Goal: Task Accomplishment & Management: Manage account settings

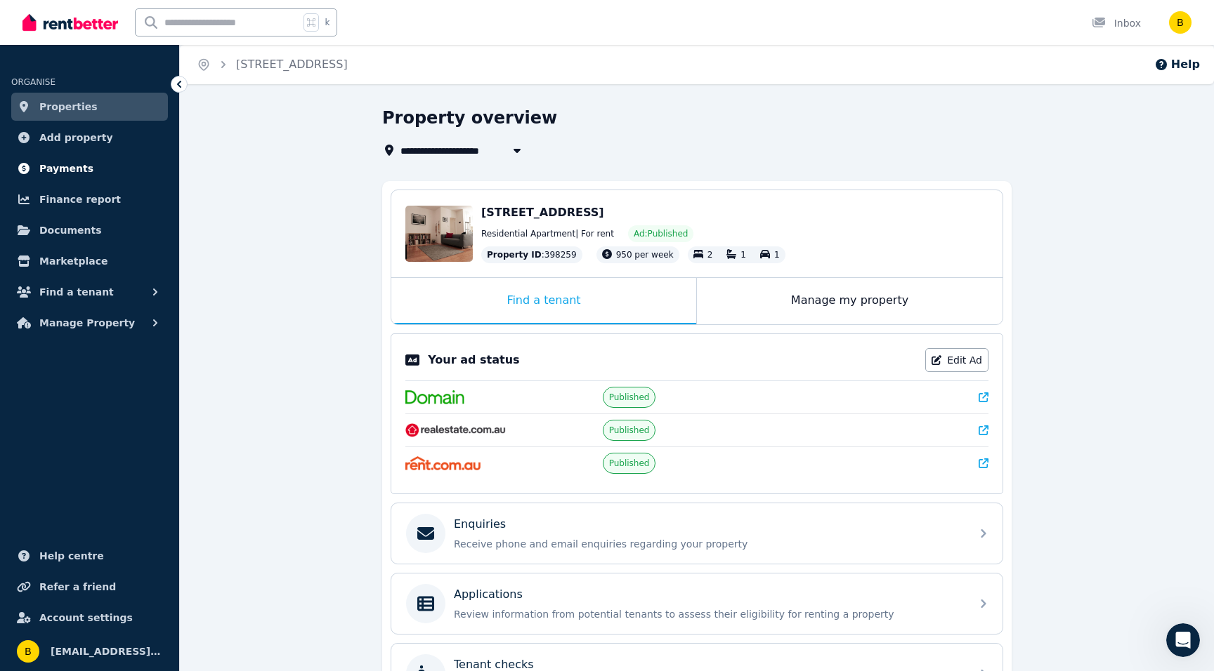
scroll to position [2, 0]
click at [55, 98] on span "Properties" at bounding box center [68, 106] width 58 height 17
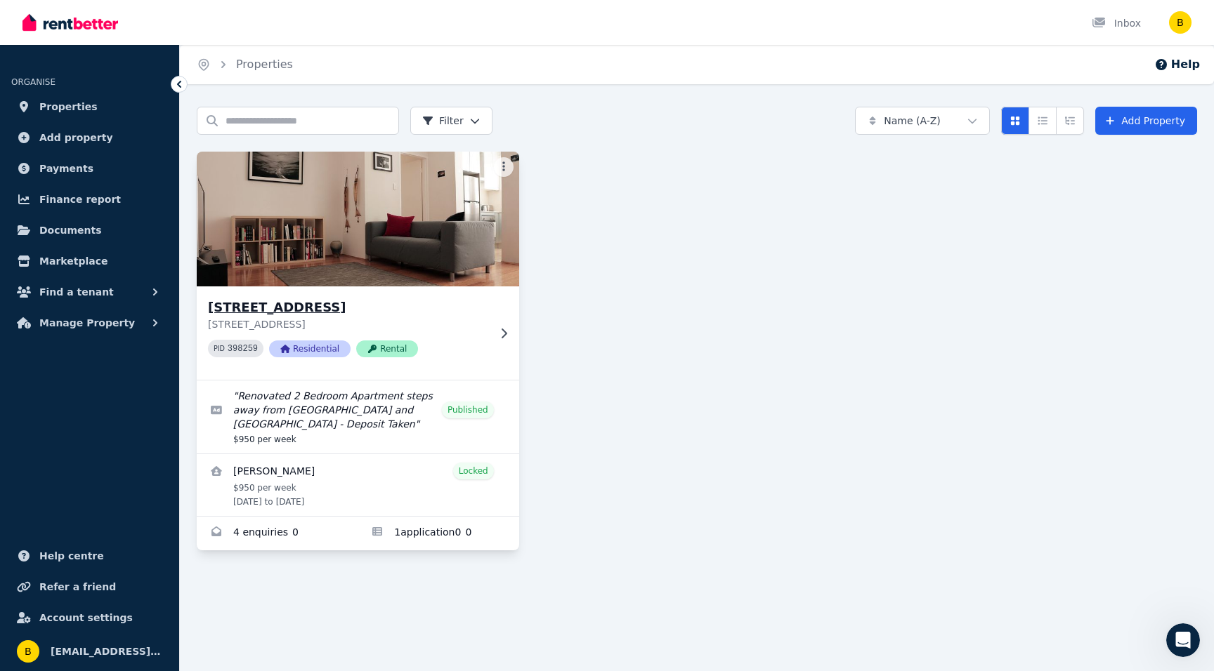
click at [373, 230] on img at bounding box center [358, 219] width 338 height 142
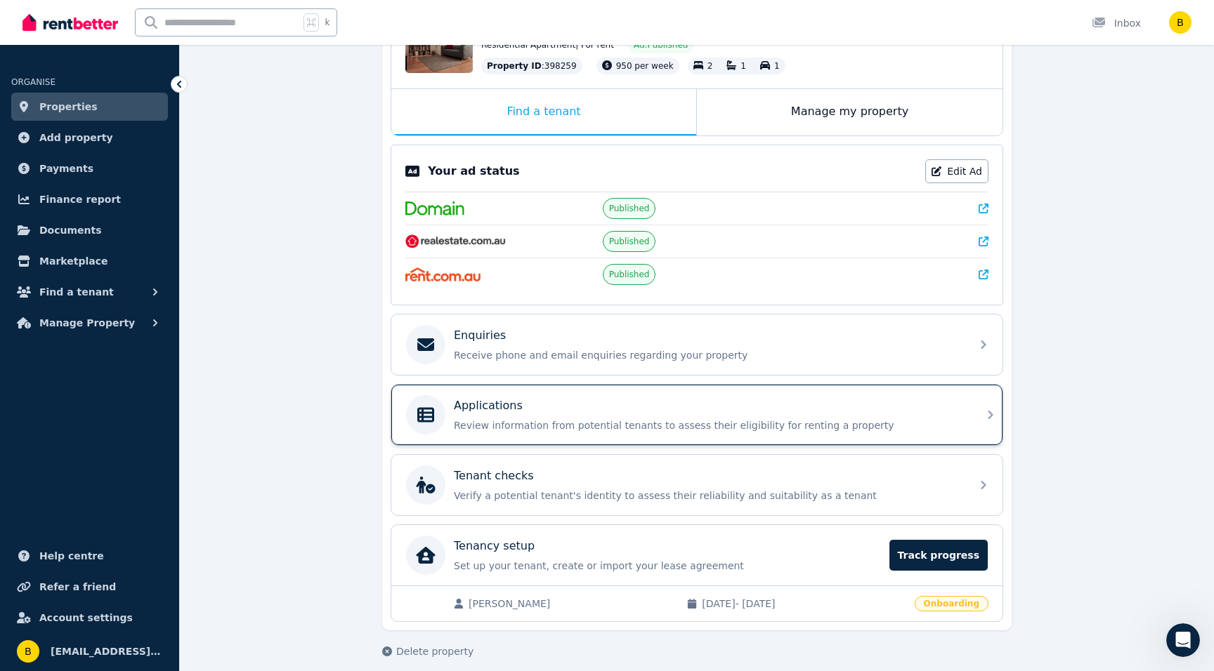
scroll to position [202, 0]
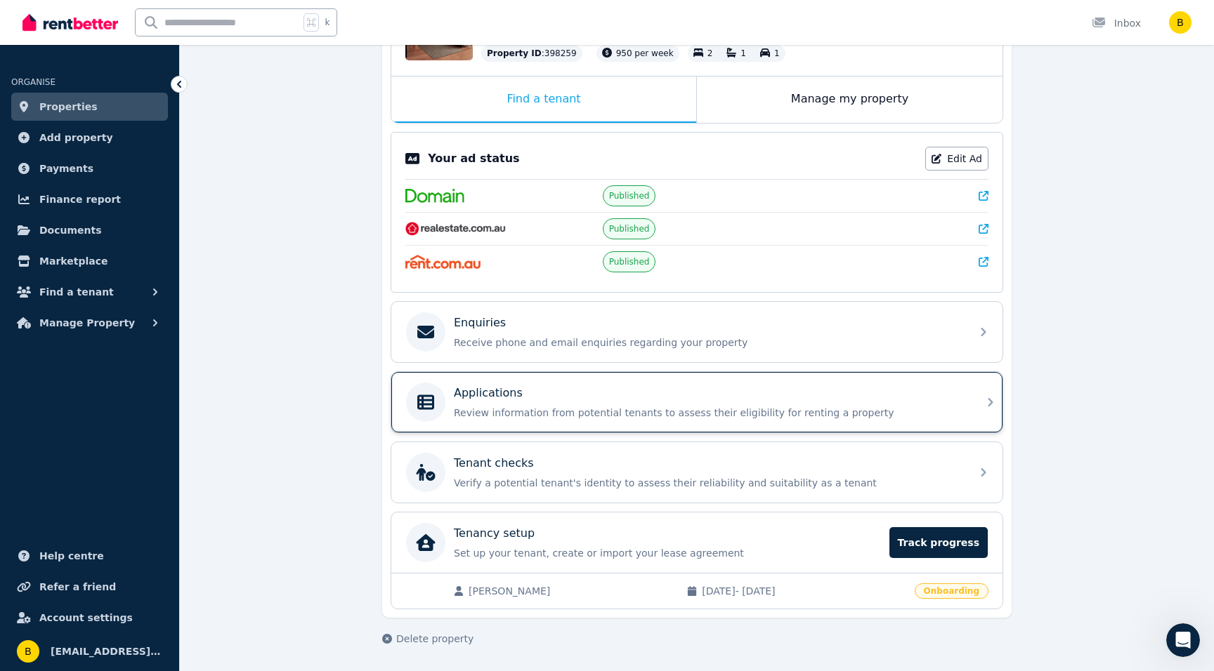
click at [555, 398] on div "Applications" at bounding box center [708, 393] width 508 height 17
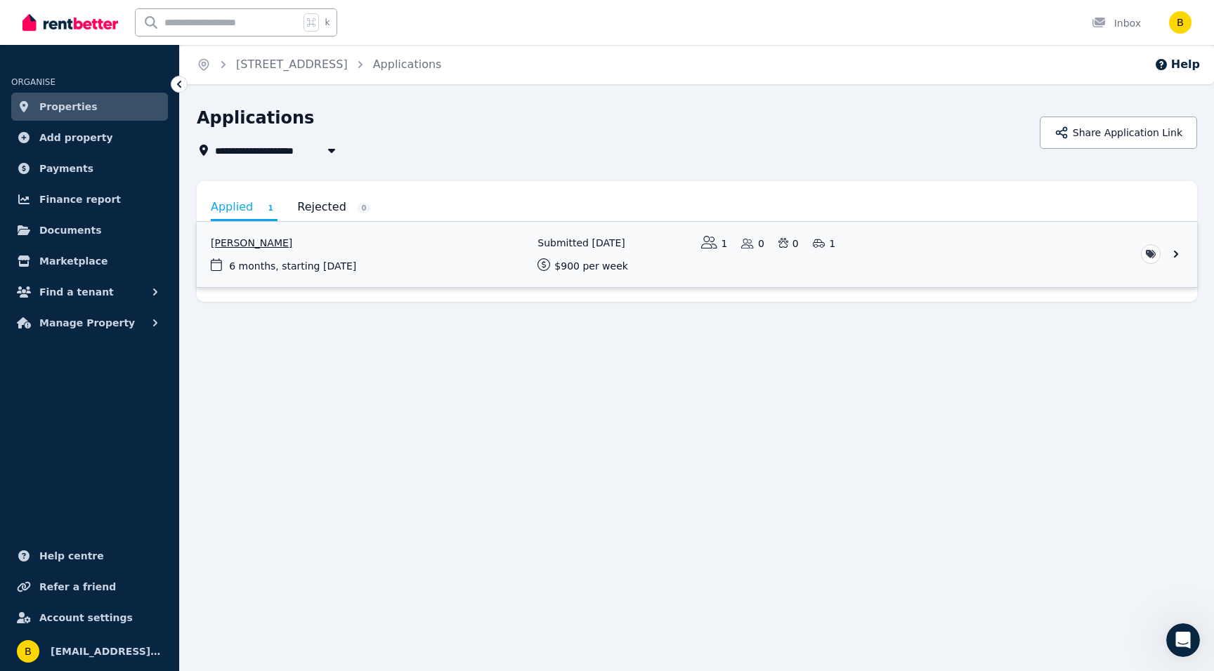
click at [437, 241] on link "View application: Charles Boyle" at bounding box center [697, 254] width 1000 height 65
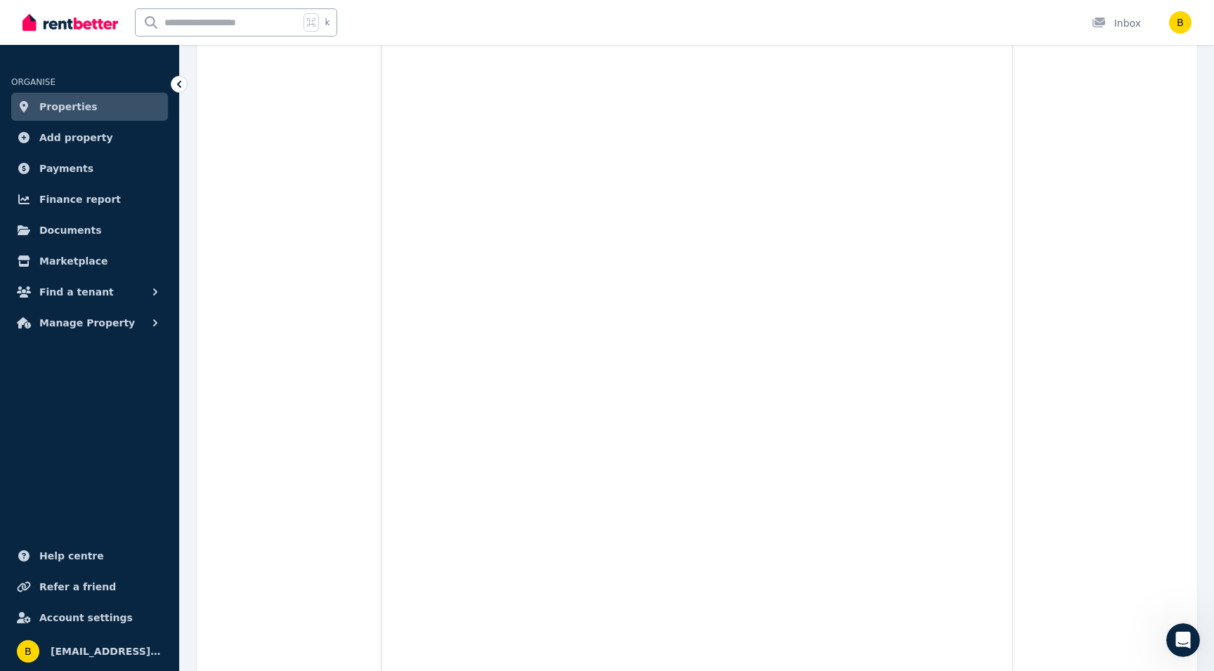
scroll to position [2645, 0]
click at [1183, 631] on icon "Open Intercom Messenger" at bounding box center [1180, 638] width 23 height 23
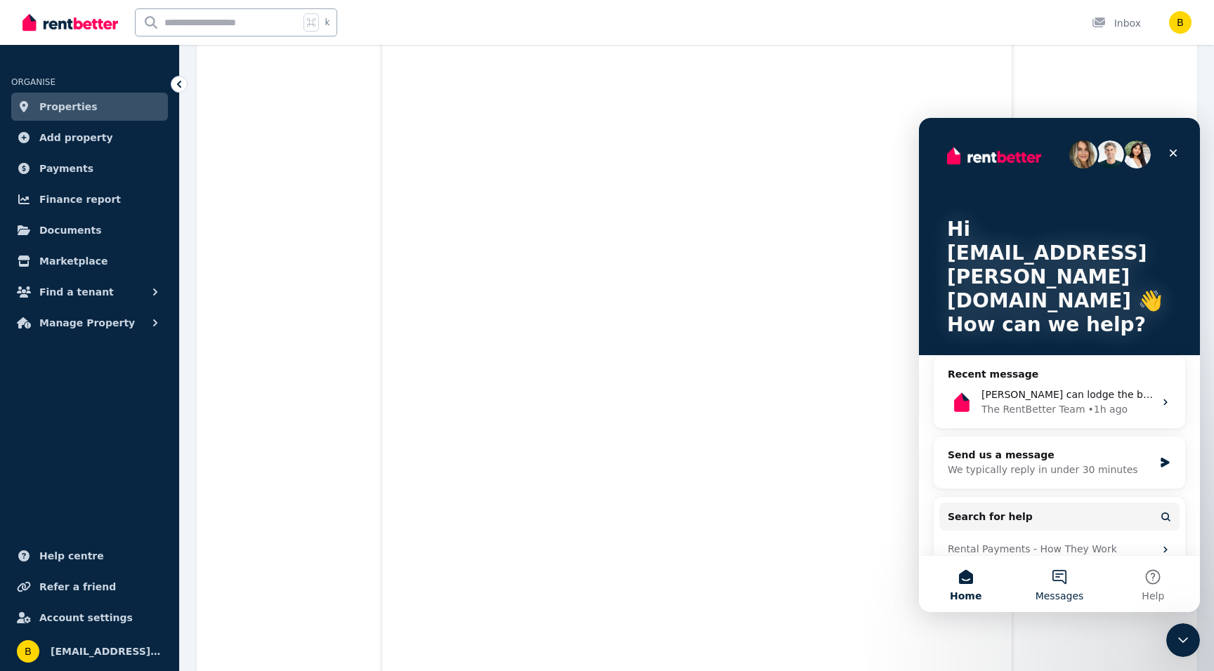
click at [1055, 576] on button "Messages" at bounding box center [1058, 584] width 93 height 56
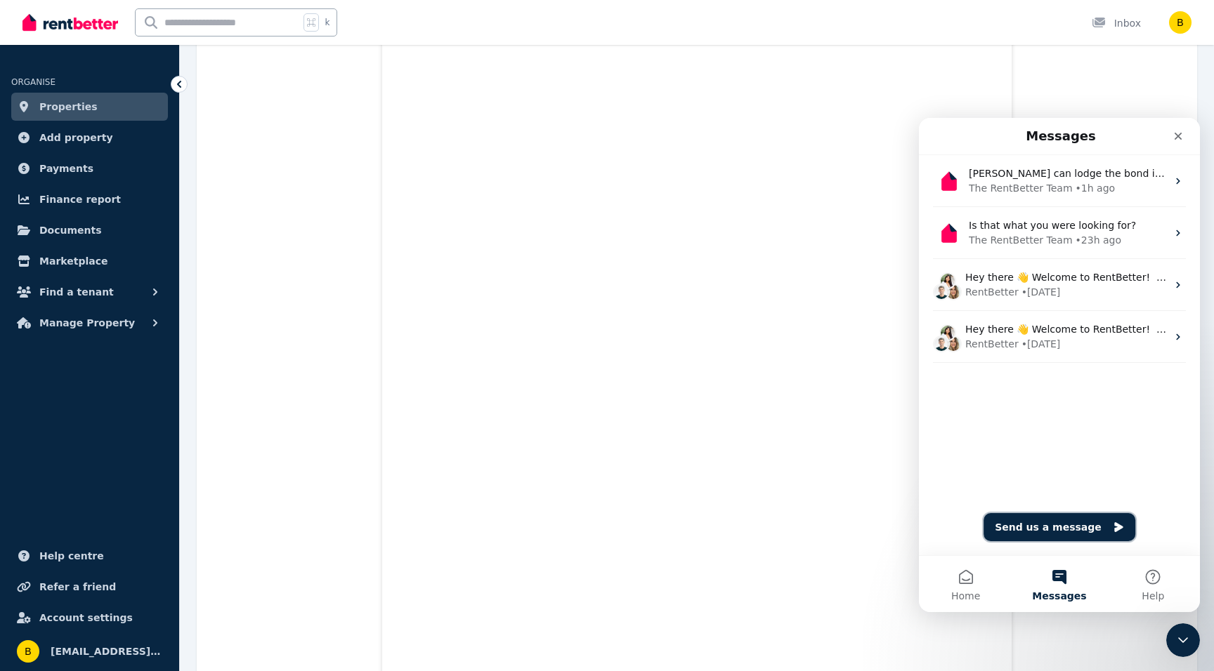
click at [1015, 520] on button "Send us a message" at bounding box center [1059, 527] width 152 height 28
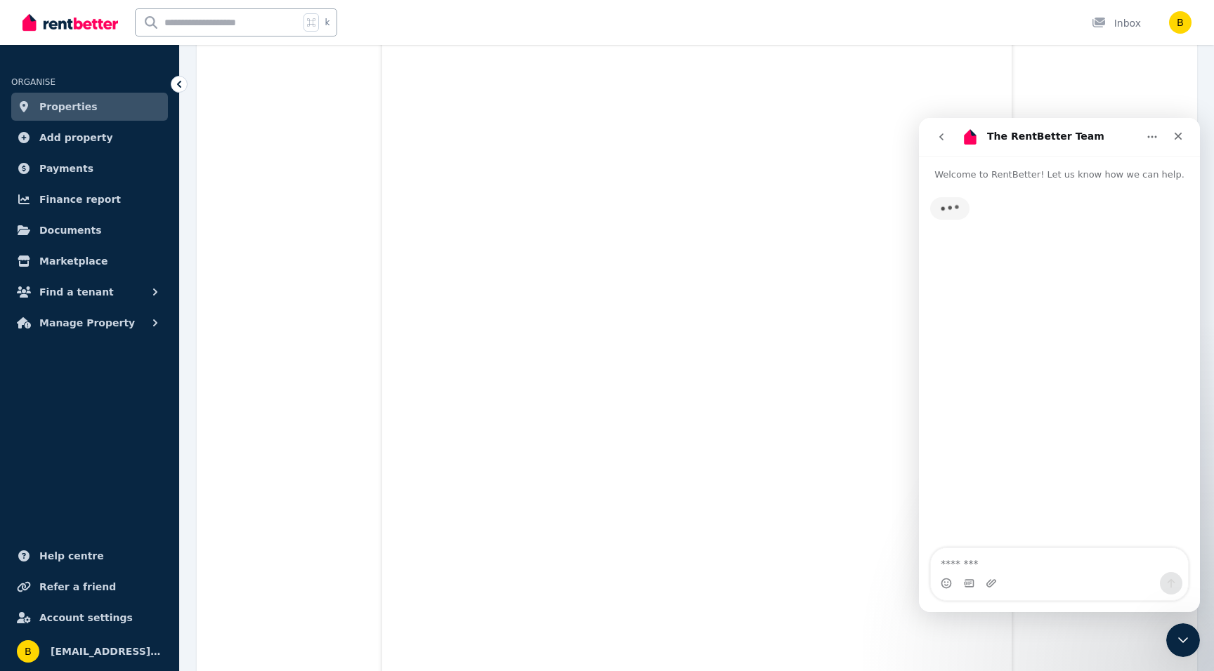
click at [975, 560] on textarea "Message…" at bounding box center [1059, 560] width 257 height 24
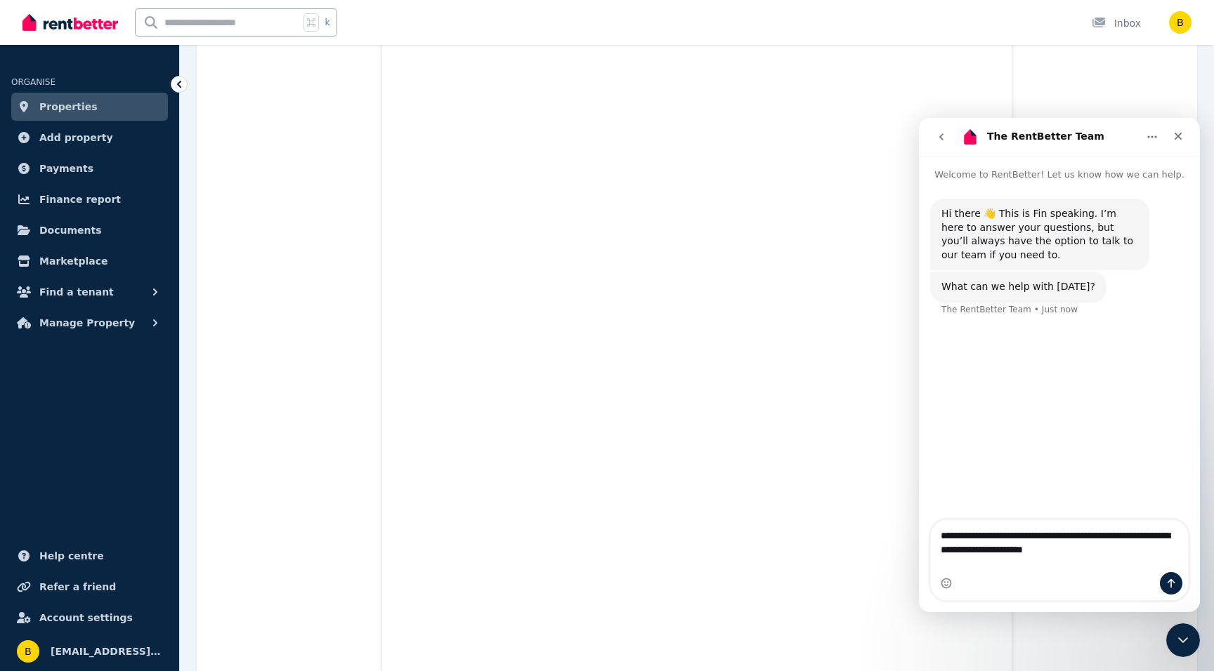
click at [1051, 546] on textarea "**********" at bounding box center [1059, 539] width 257 height 38
type textarea "**********"
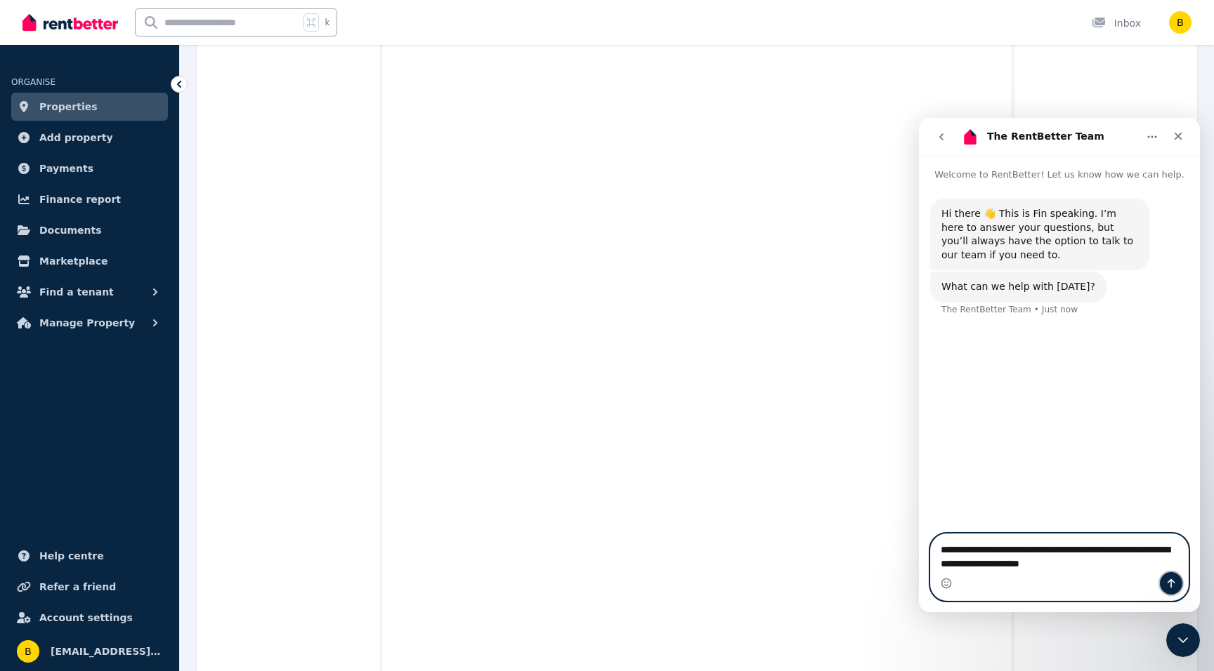
click at [1169, 583] on icon "Send a message…" at bounding box center [1170, 583] width 11 height 11
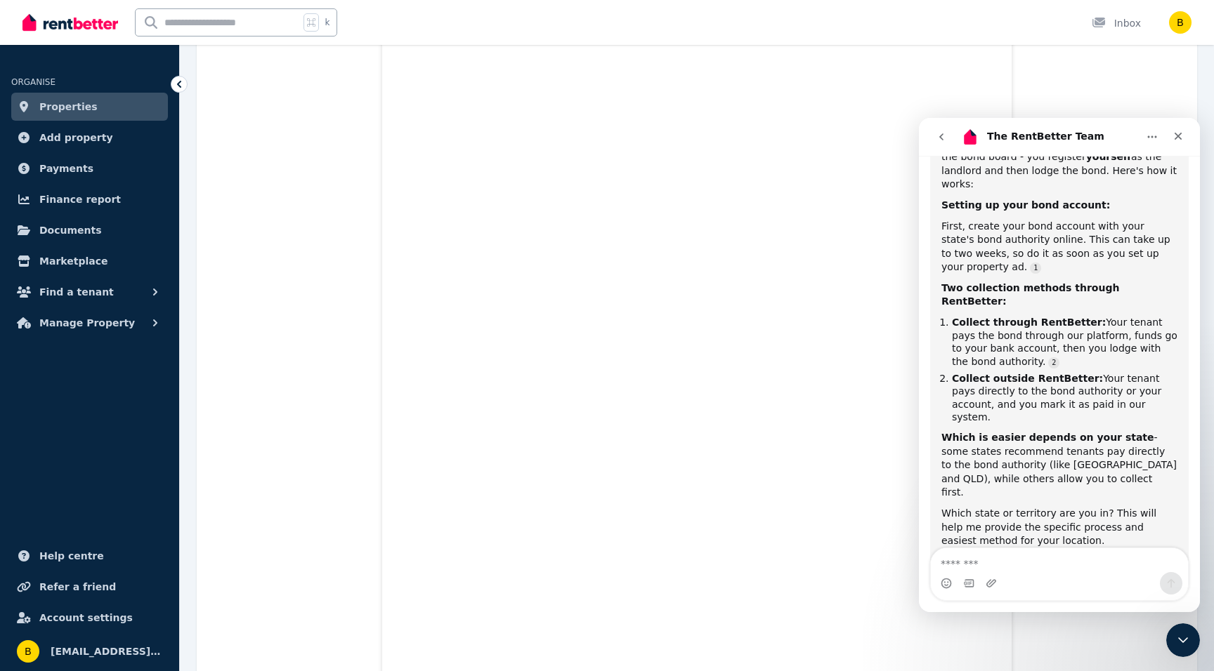
scroll to position [332, 0]
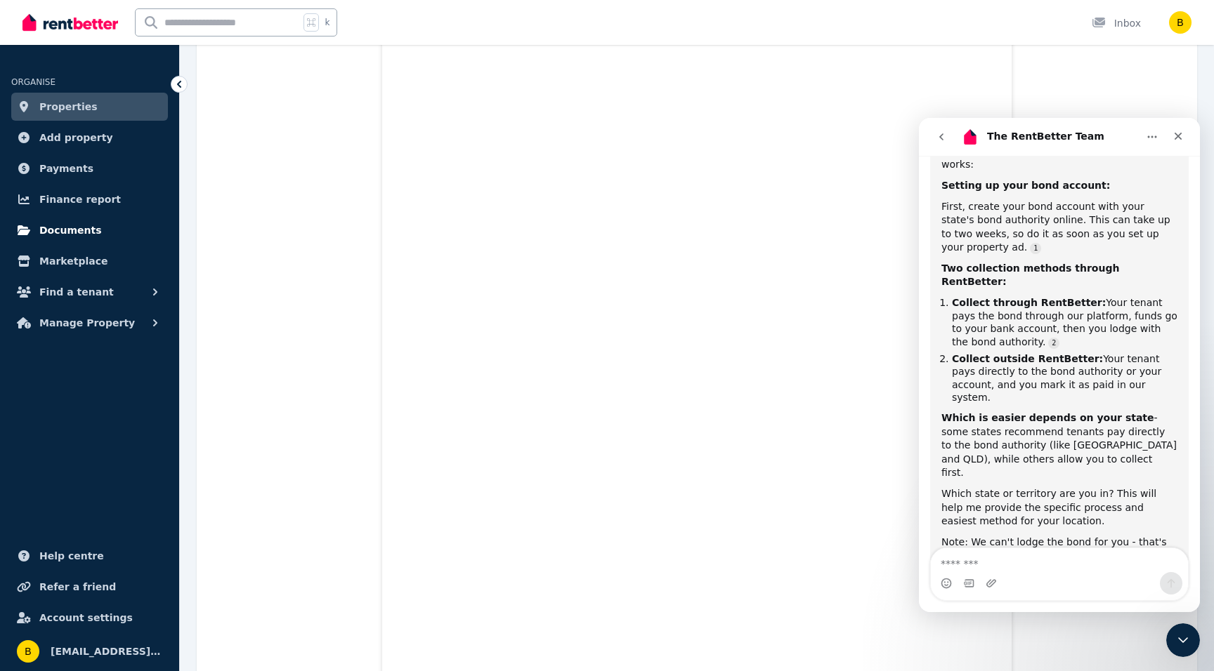
click at [48, 230] on span "Documents" at bounding box center [70, 230] width 63 height 17
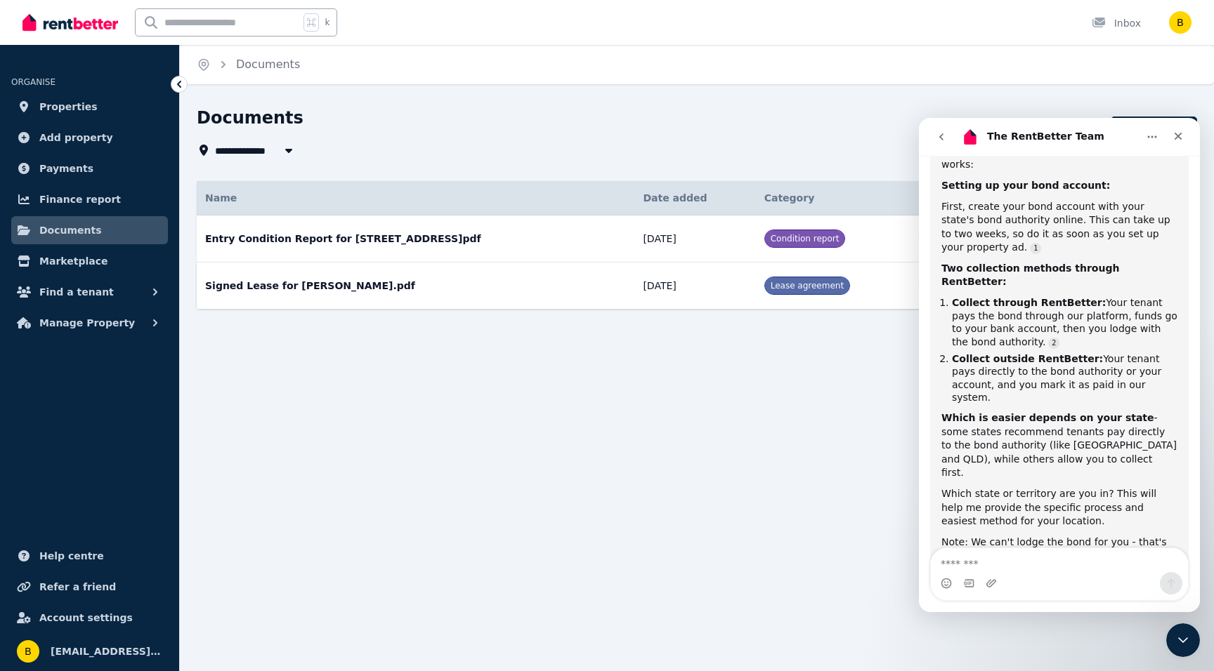
click at [792, 287] on span "Lease agreement" at bounding box center [806, 286] width 73 height 10
click at [1180, 133] on icon "Close" at bounding box center [1178, 137] width 8 height 8
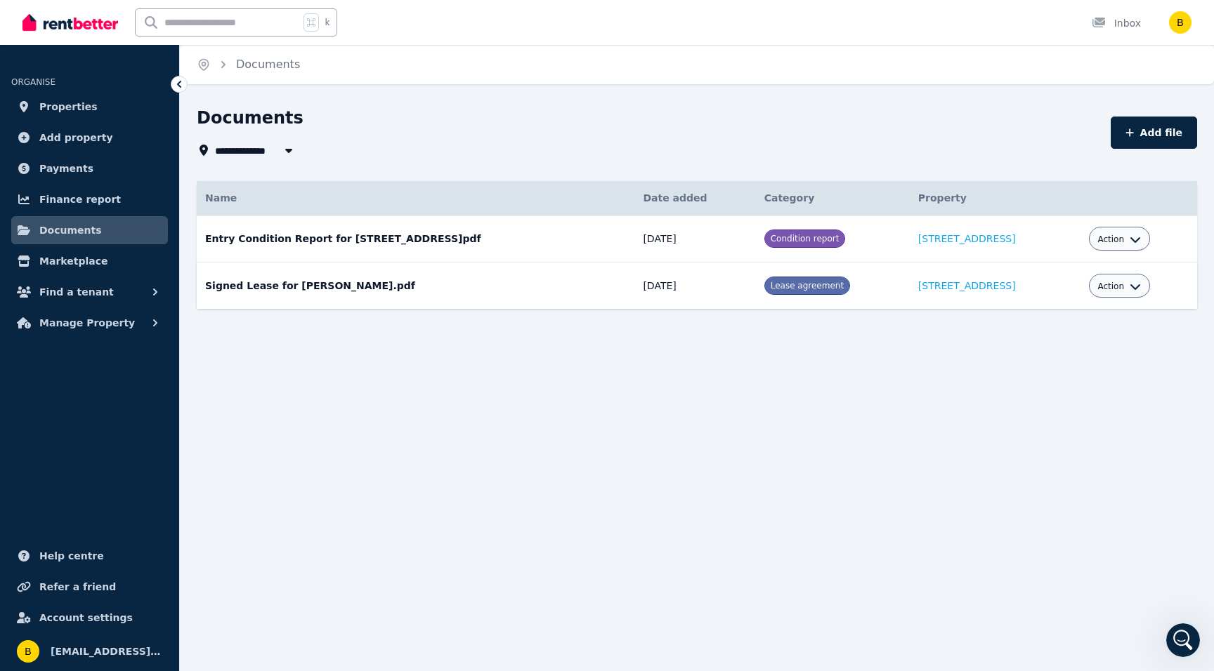
click at [1107, 285] on span "Action" at bounding box center [1110, 286] width 27 height 11
click at [1047, 341] on link "View" at bounding box center [1075, 343] width 135 height 25
click at [1117, 289] on span "Action" at bounding box center [1110, 286] width 27 height 11
click at [1064, 374] on link "Download" at bounding box center [1075, 368] width 135 height 25
click at [40, 101] on span "Properties" at bounding box center [68, 106] width 58 height 17
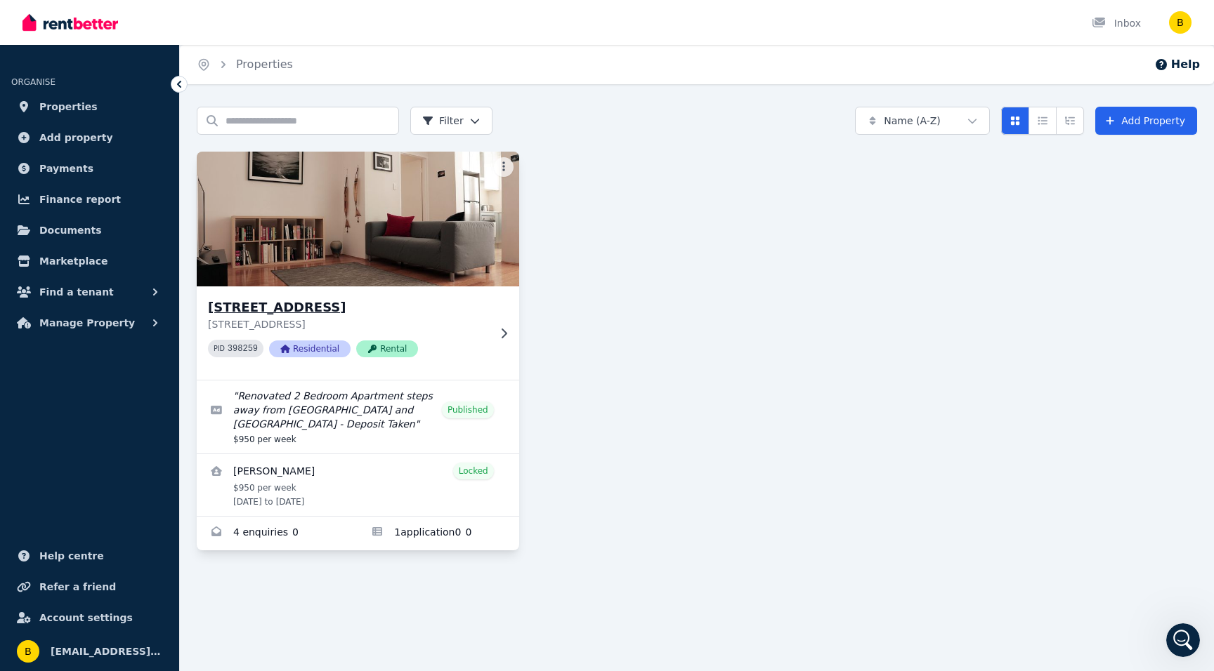
click at [317, 220] on img at bounding box center [358, 219] width 338 height 142
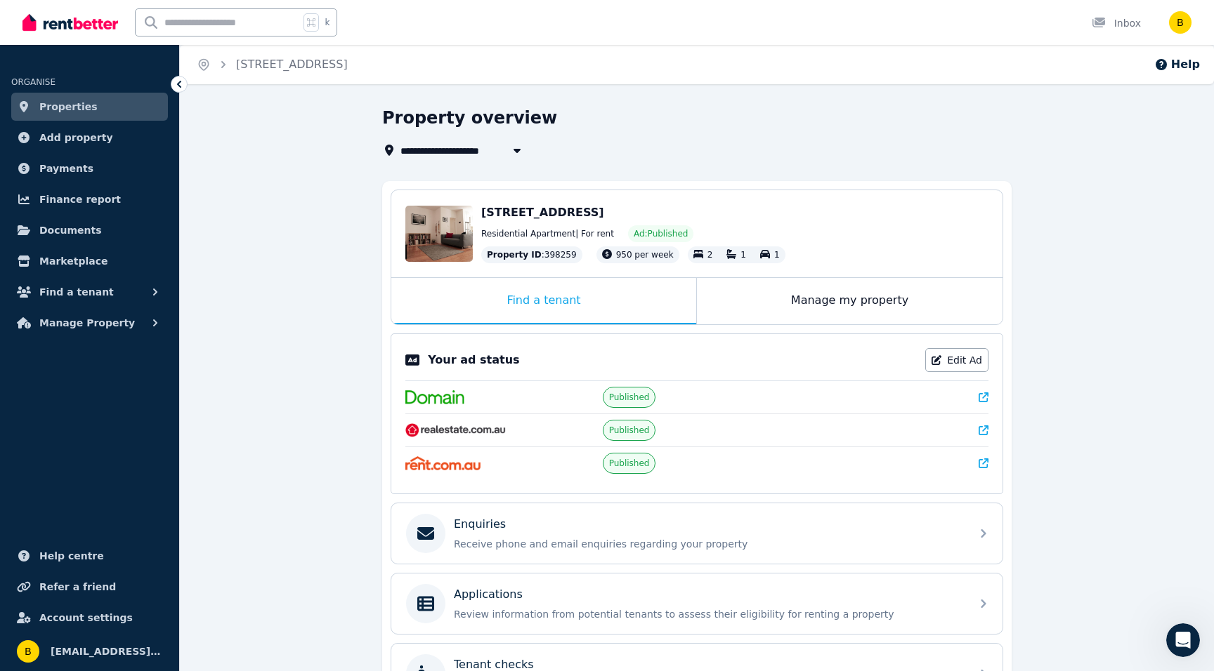
click at [49, 108] on span "Properties" at bounding box center [68, 106] width 58 height 17
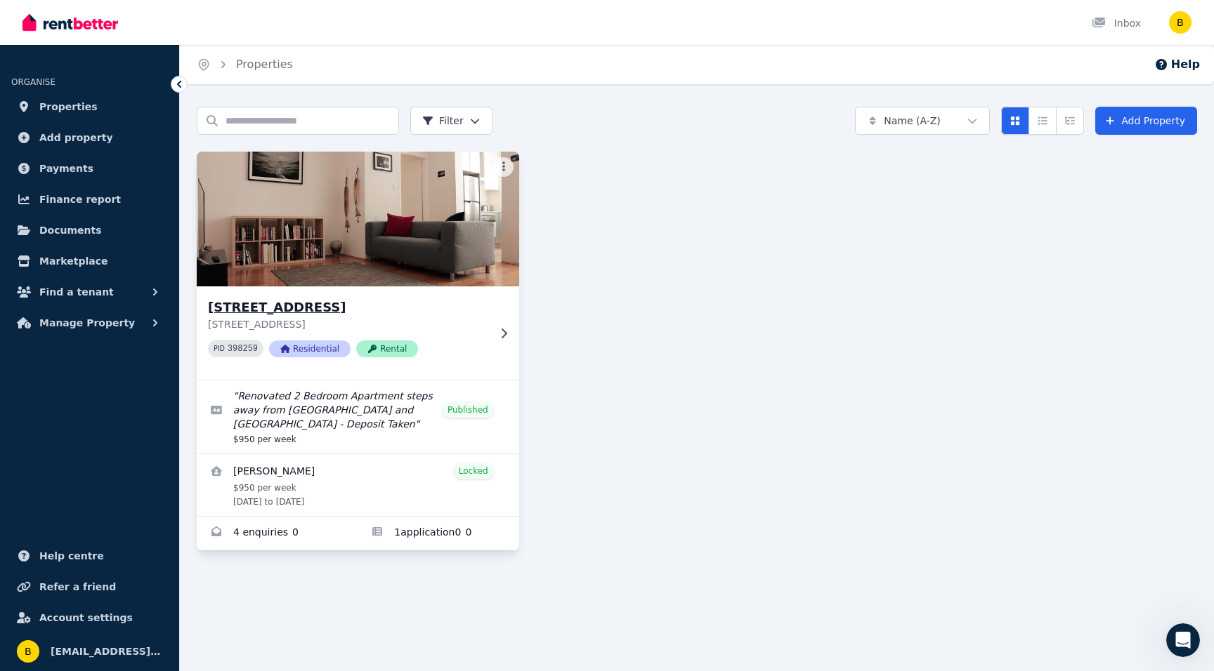
click at [384, 254] on img at bounding box center [358, 219] width 338 height 142
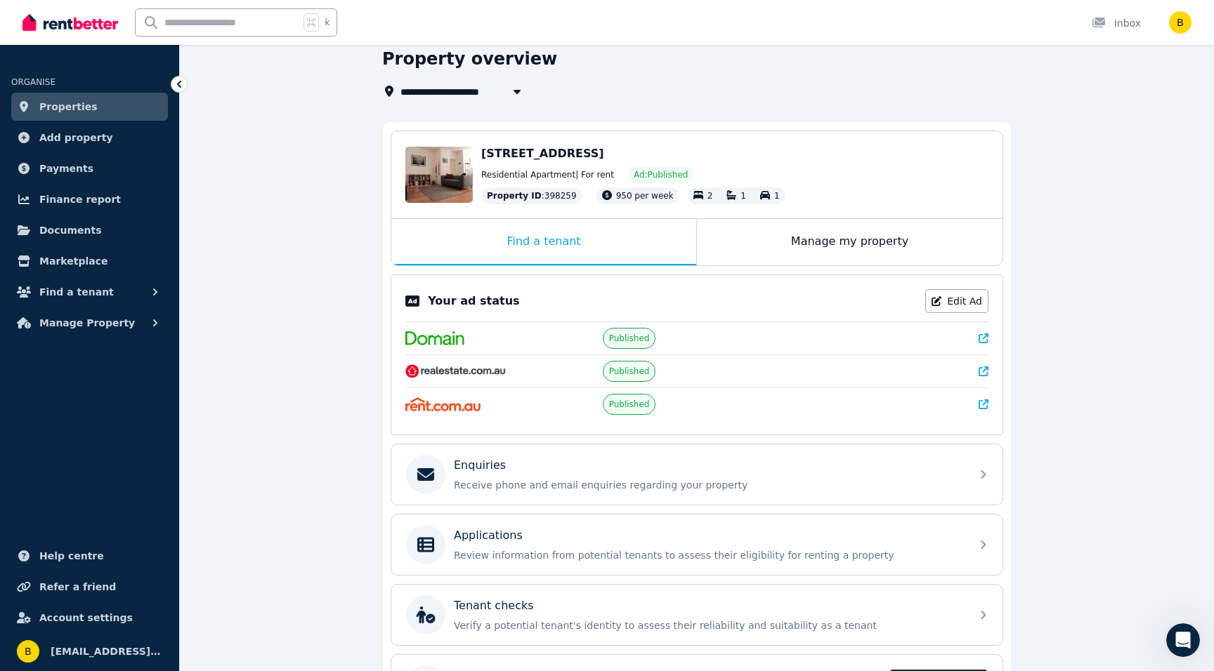
scroll to position [202, 0]
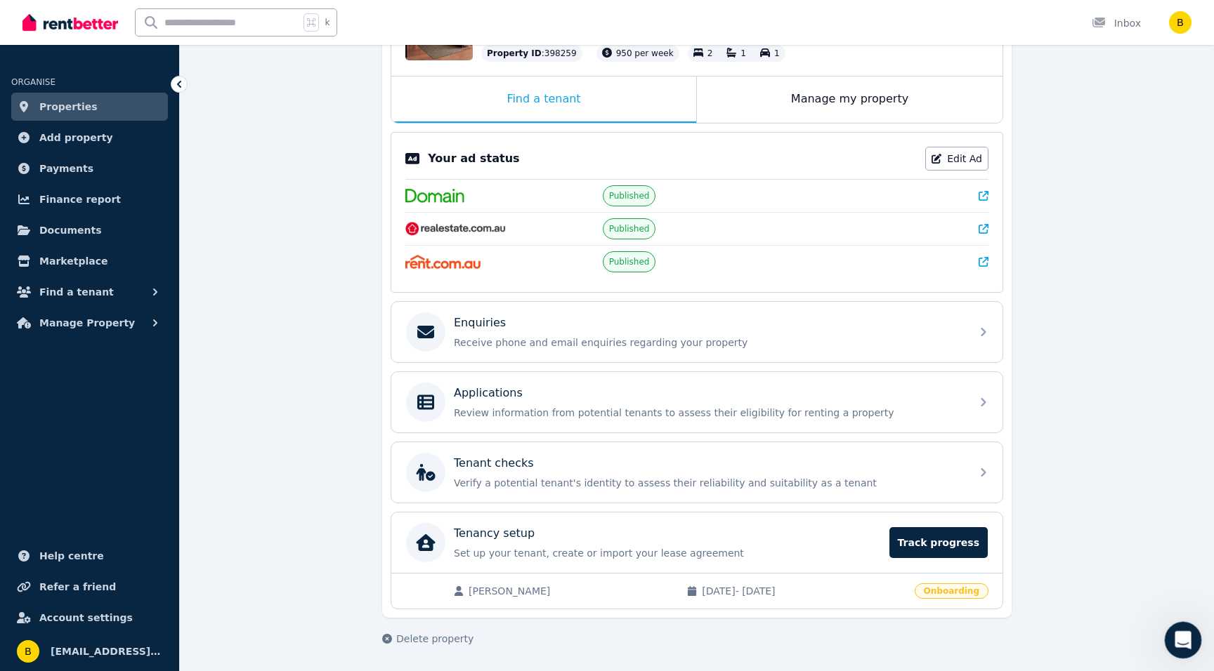
click at [1179, 640] on icon "Open Intercom Messenger" at bounding box center [1181, 638] width 10 height 11
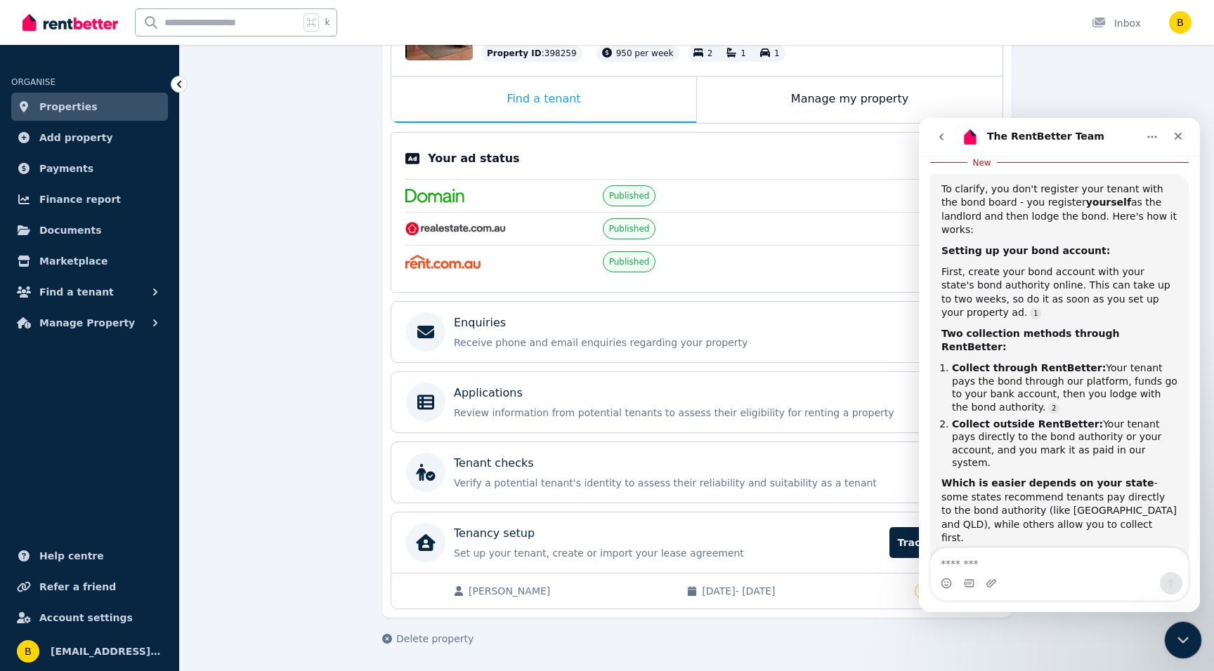
scroll to position [292, 0]
type textarea "**********"
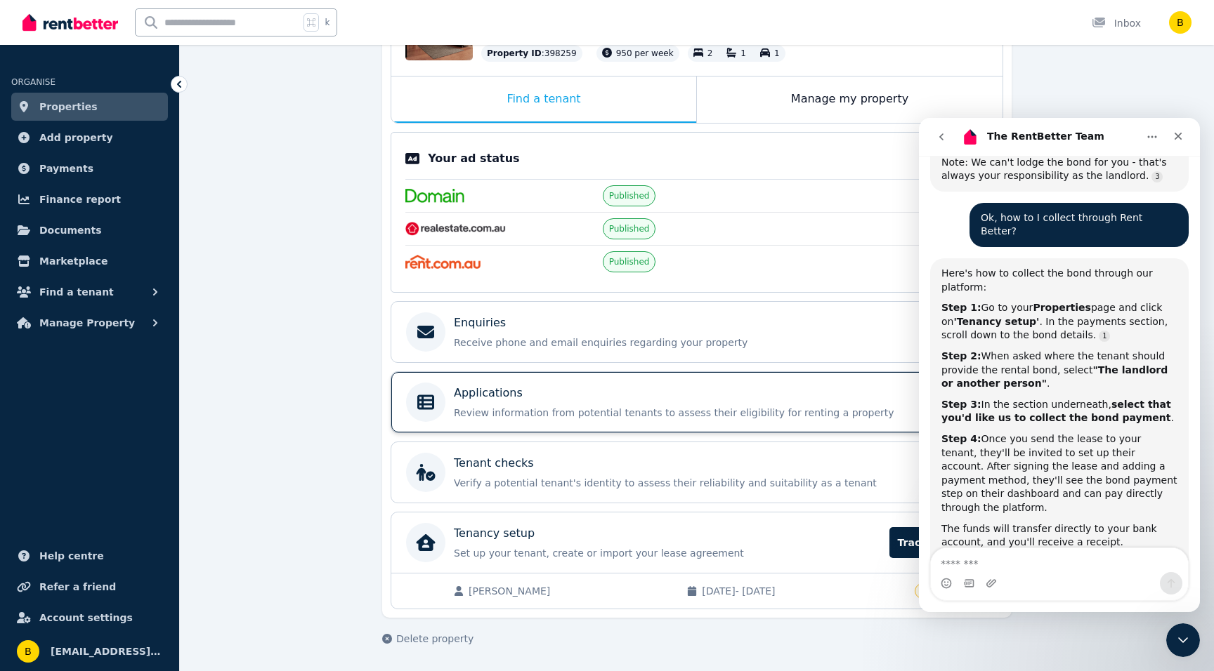
scroll to position [739, 0]
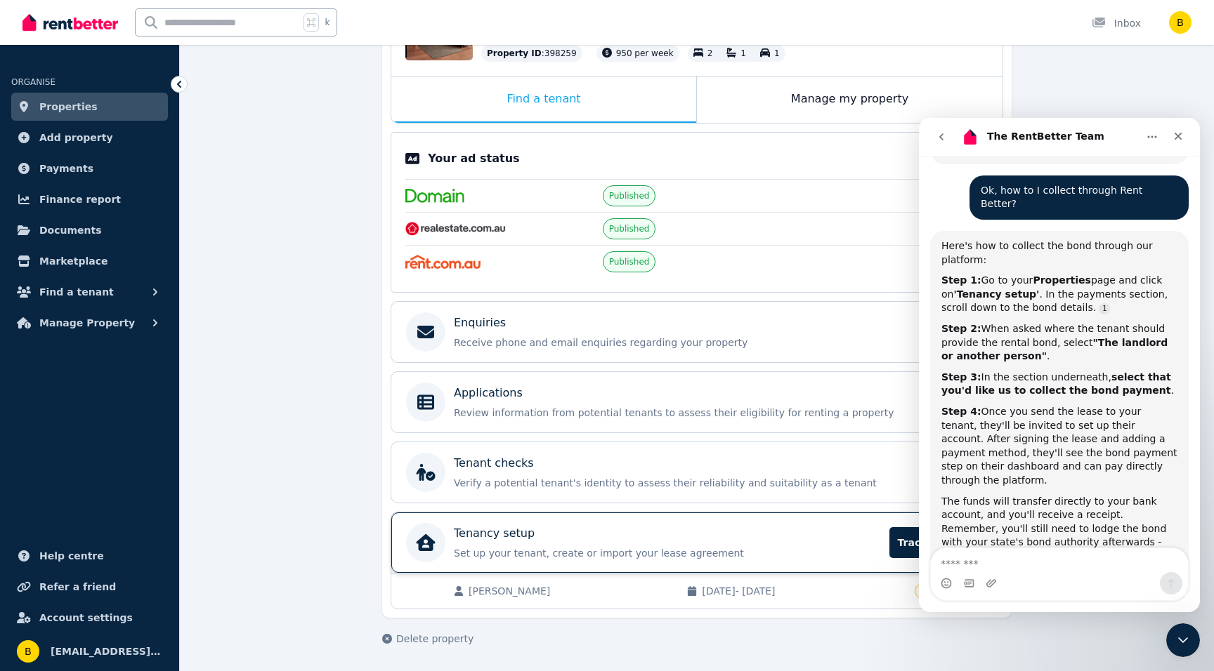
click at [463, 538] on p "Tenancy setup" at bounding box center [494, 533] width 81 height 17
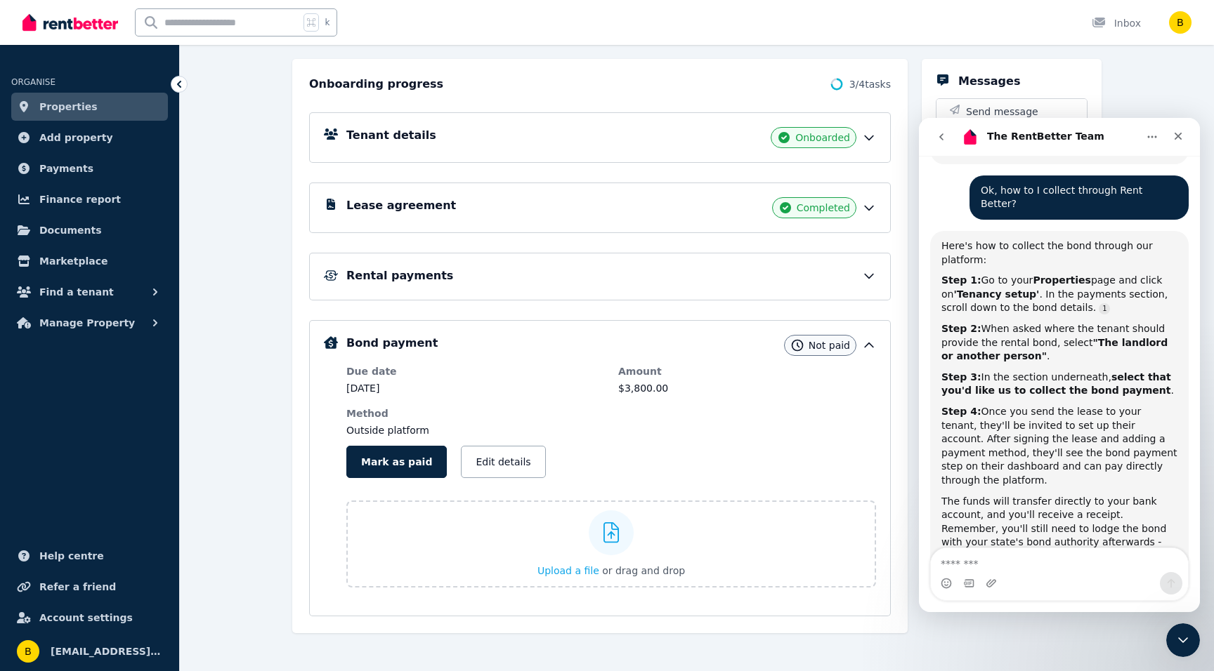
scroll to position [154, 0]
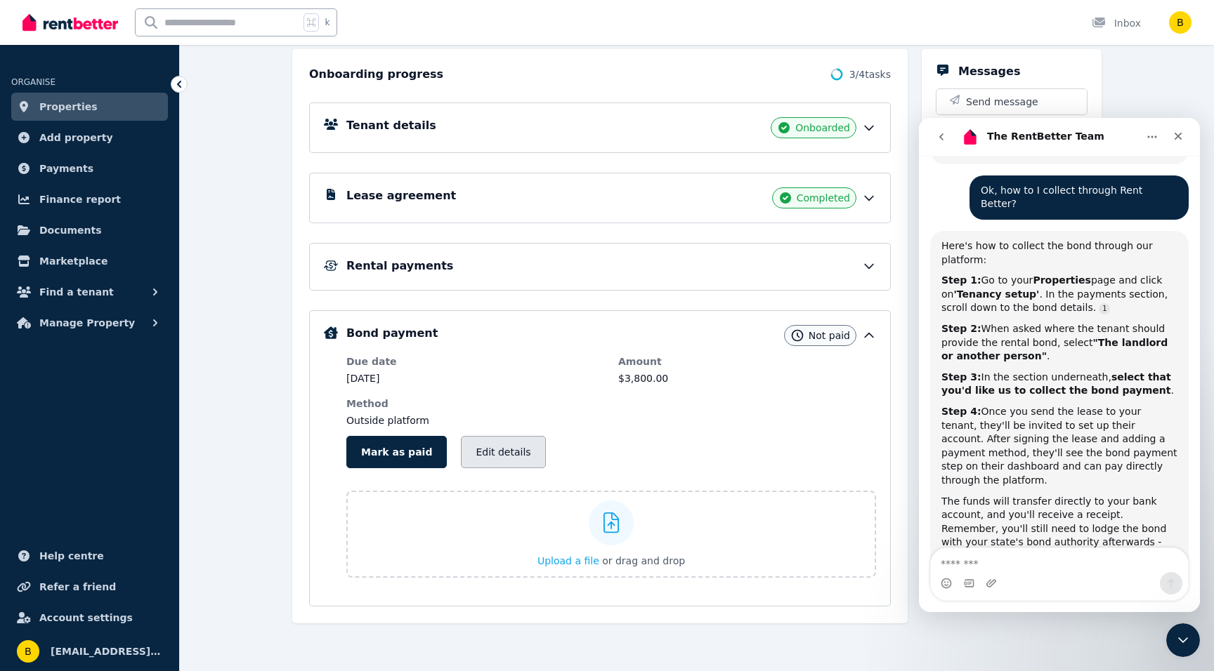
click at [476, 445] on button "Edit details" at bounding box center [503, 452] width 84 height 32
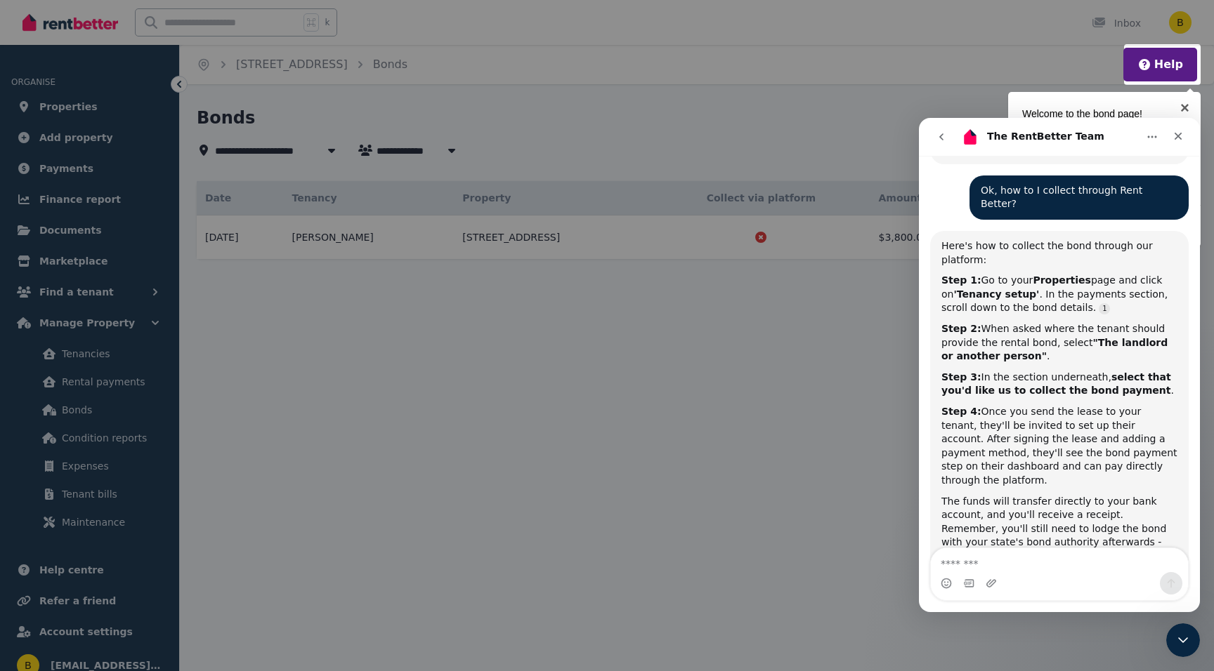
click at [180, 81] on div at bounding box center [607, 335] width 1214 height 671
click at [756, 297] on div at bounding box center [607, 335] width 1214 height 671
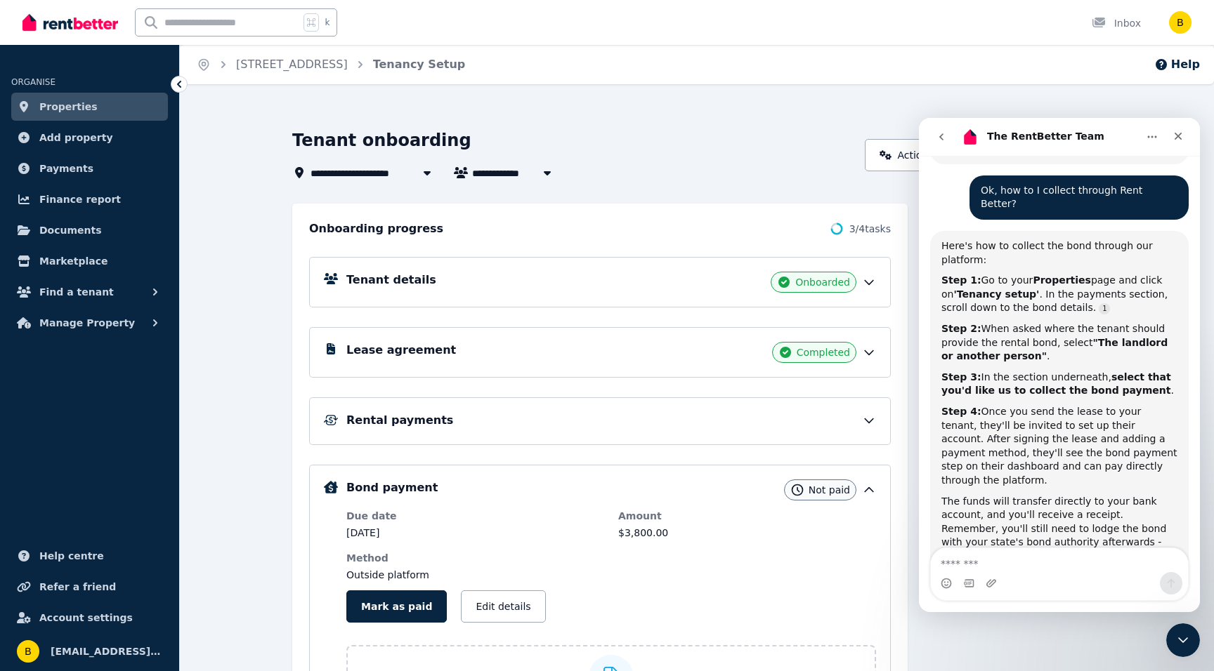
click at [371, 488] on h5 "Bond payment" at bounding box center [391, 488] width 91 height 17
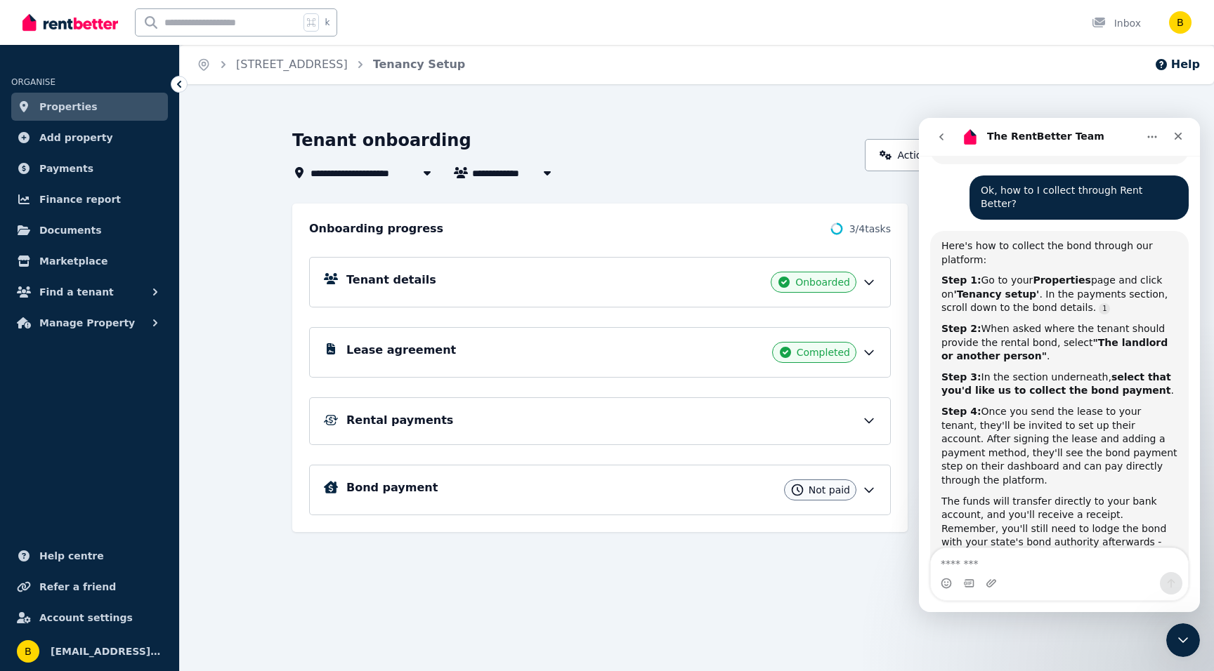
click at [865, 489] on icon at bounding box center [869, 490] width 14 height 14
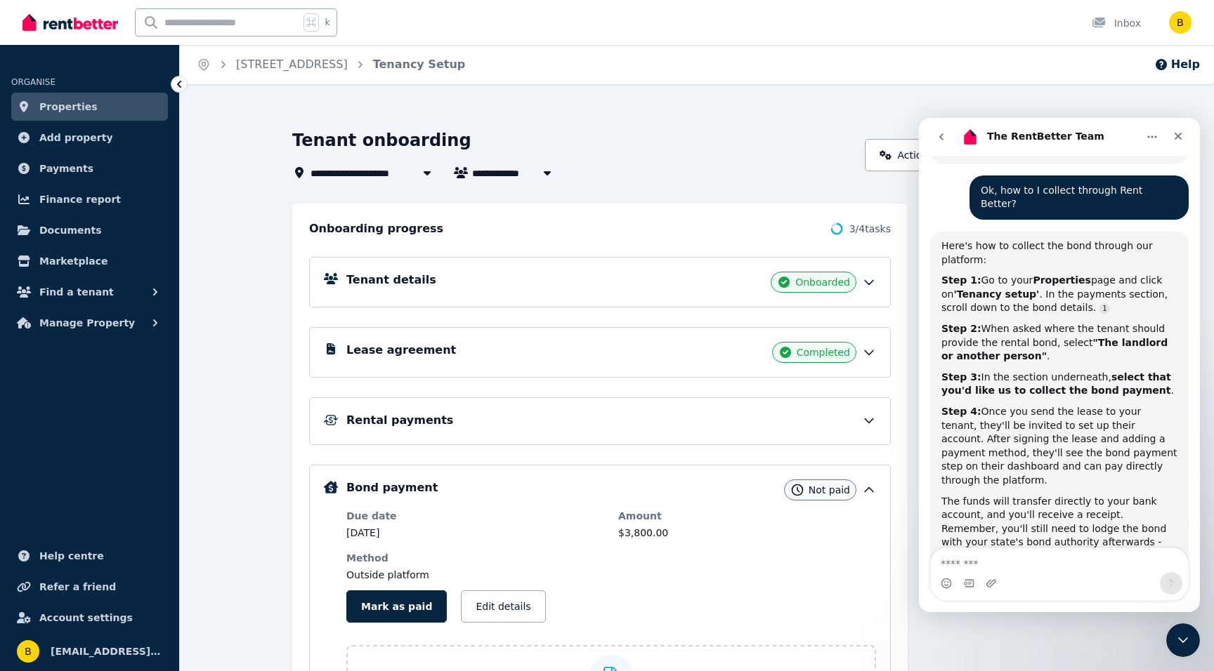
click at [367, 483] on h5 "Bond payment" at bounding box center [391, 488] width 91 height 17
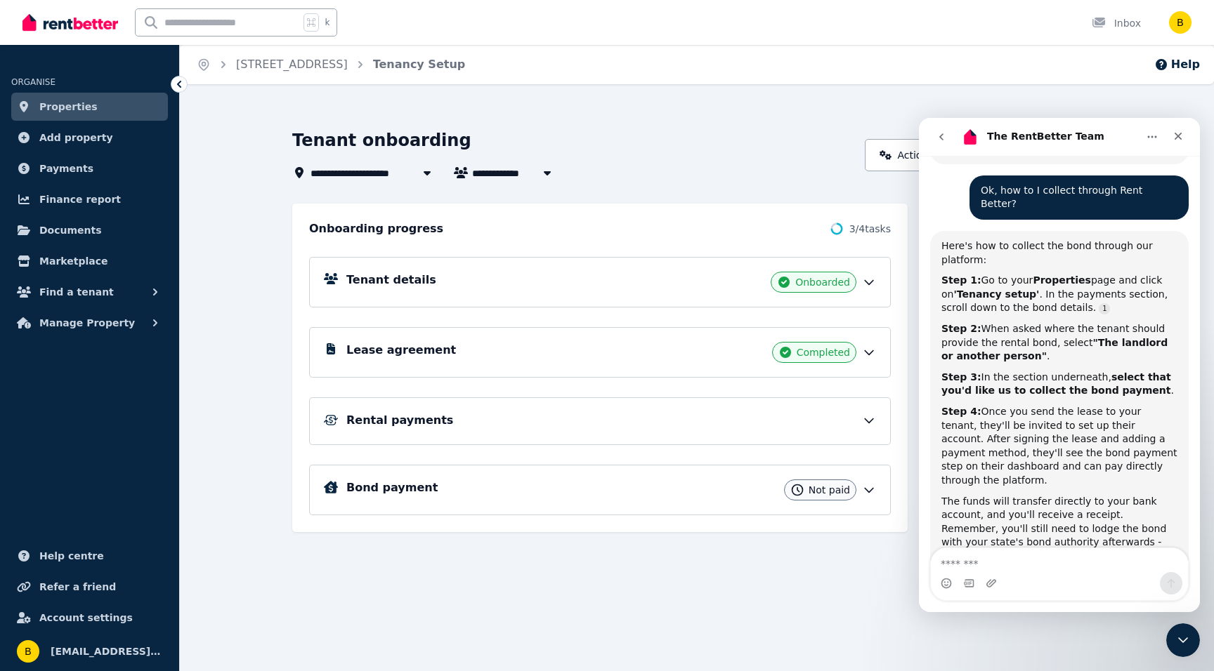
click at [367, 483] on h5 "Bond payment" at bounding box center [391, 488] width 91 height 17
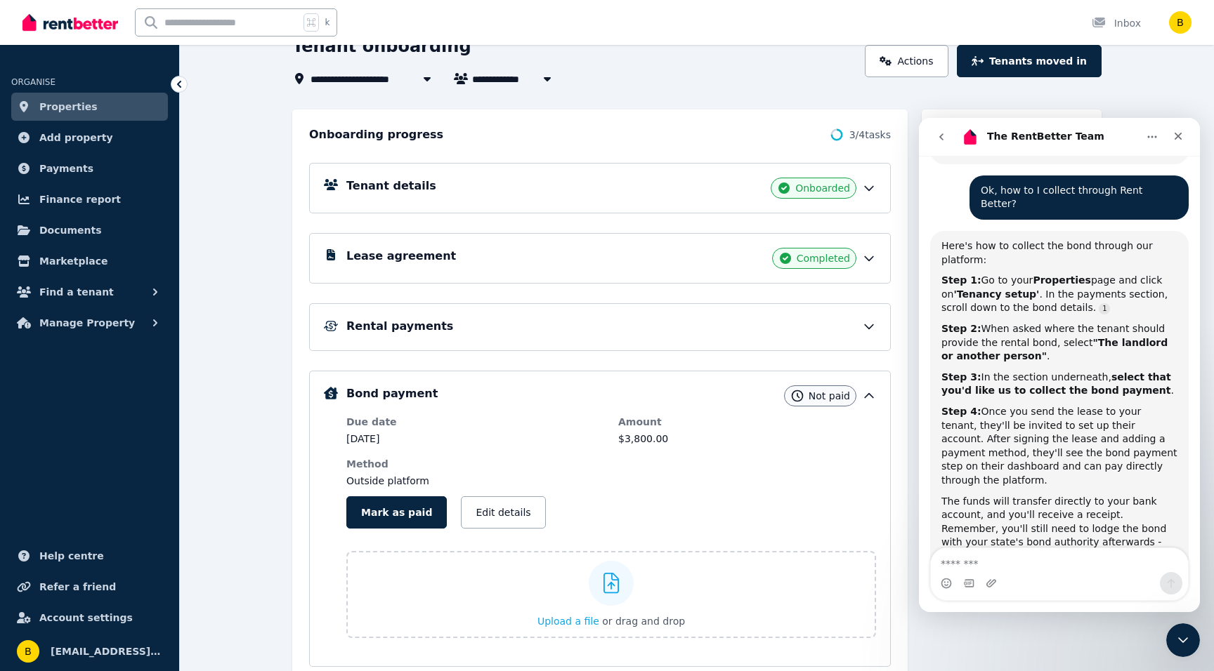
scroll to position [154, 0]
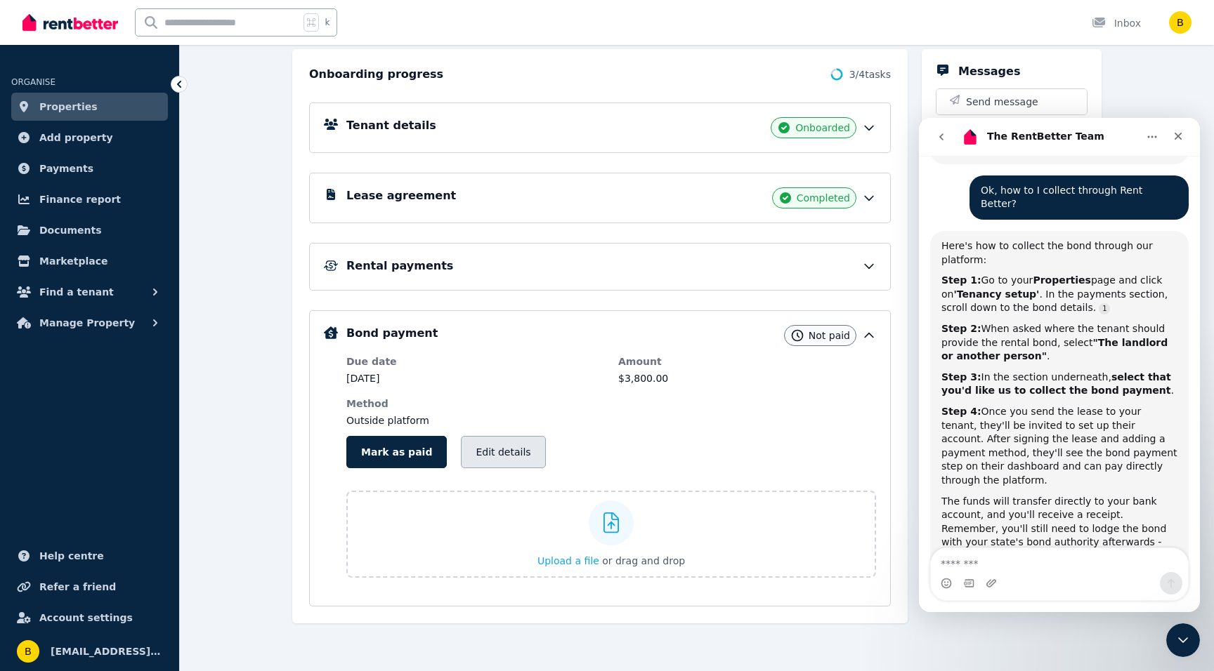
click at [470, 447] on button "Edit details" at bounding box center [503, 452] width 84 height 32
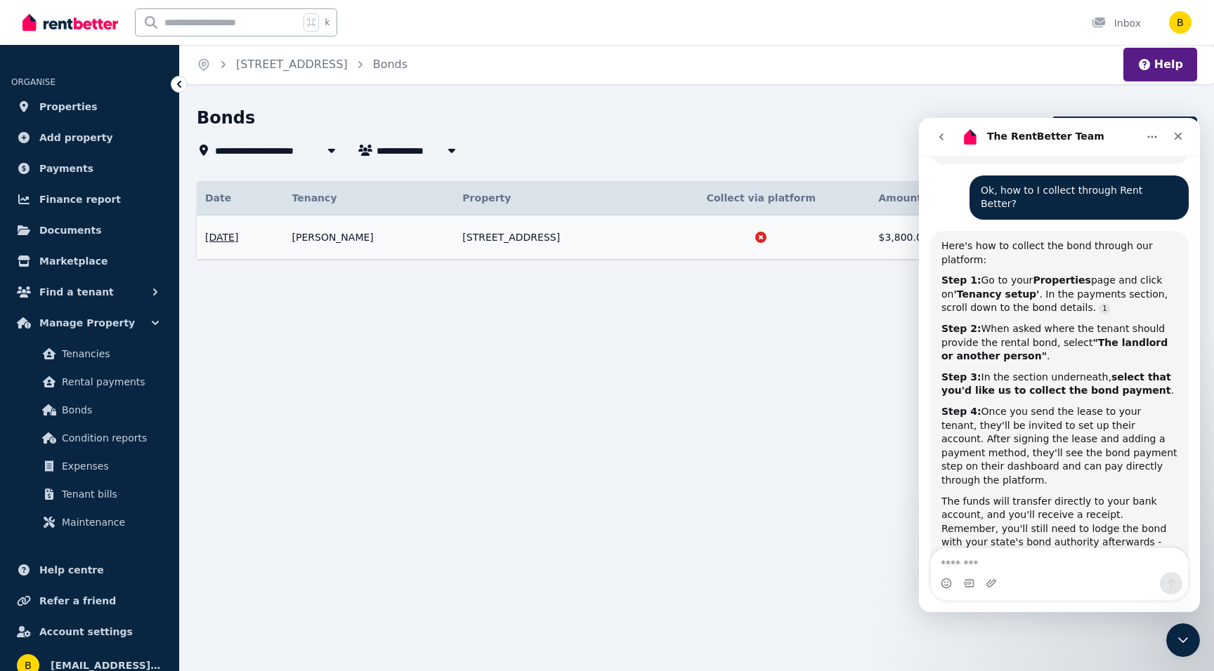
click at [894, 260] on div "Date Details Tenancy Property Collect via platform Amount Status [DATE] Propert…" at bounding box center [697, 232] width 1000 height 103
click at [766, 233] on icon at bounding box center [760, 237] width 11 height 11
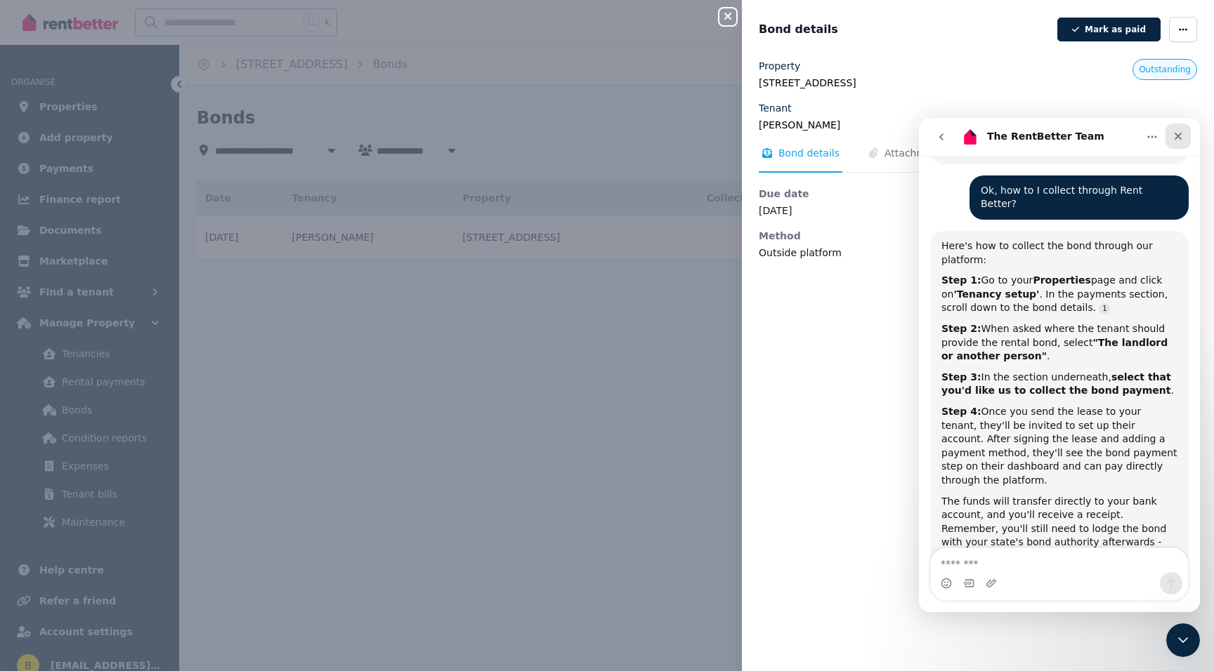
click at [1182, 133] on icon "Close" at bounding box center [1177, 136] width 11 height 11
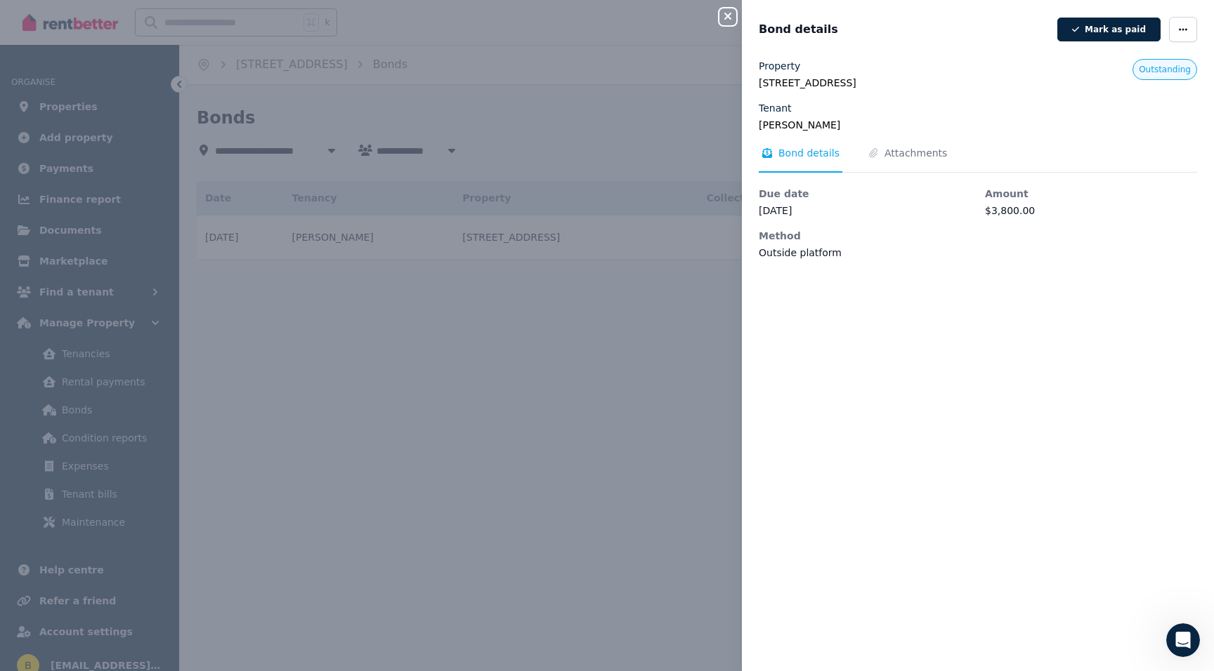
click at [837, 249] on dd "Outside platform" at bounding box center [864, 253] width 212 height 14
click at [821, 254] on dd "Outside platform" at bounding box center [864, 253] width 212 height 14
click at [798, 151] on span "Bond details" at bounding box center [808, 153] width 61 height 14
click at [886, 152] on span "Attachments" at bounding box center [915, 153] width 63 height 14
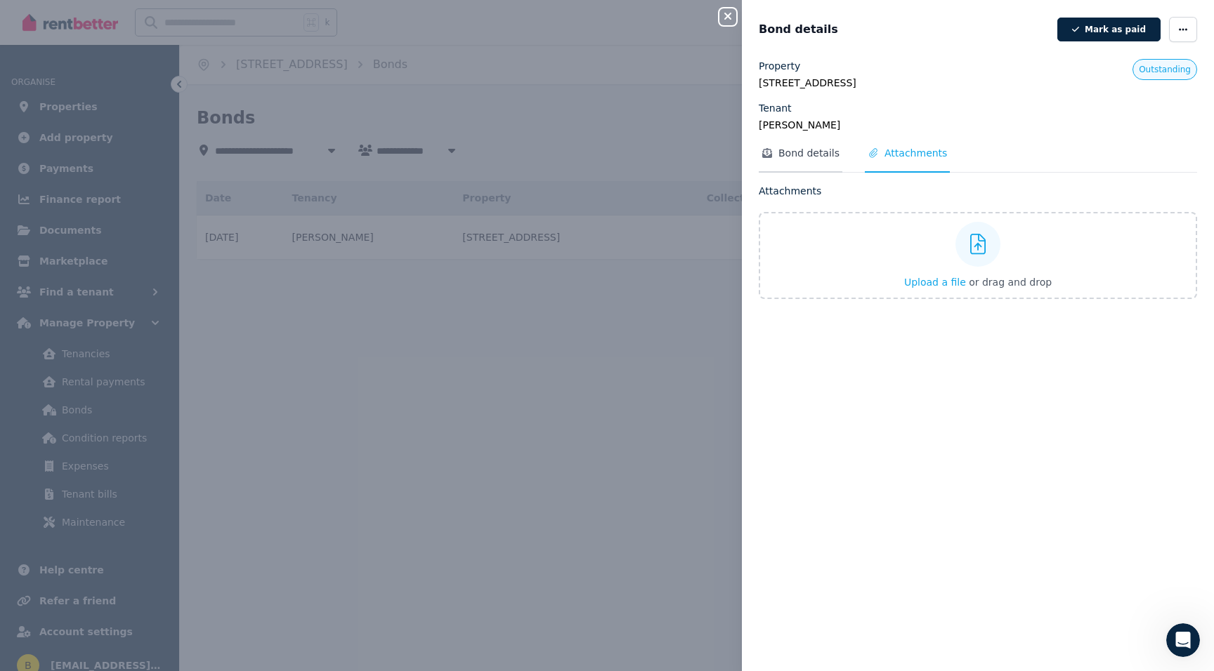
click at [813, 156] on span "Bond details" at bounding box center [808, 153] width 61 height 14
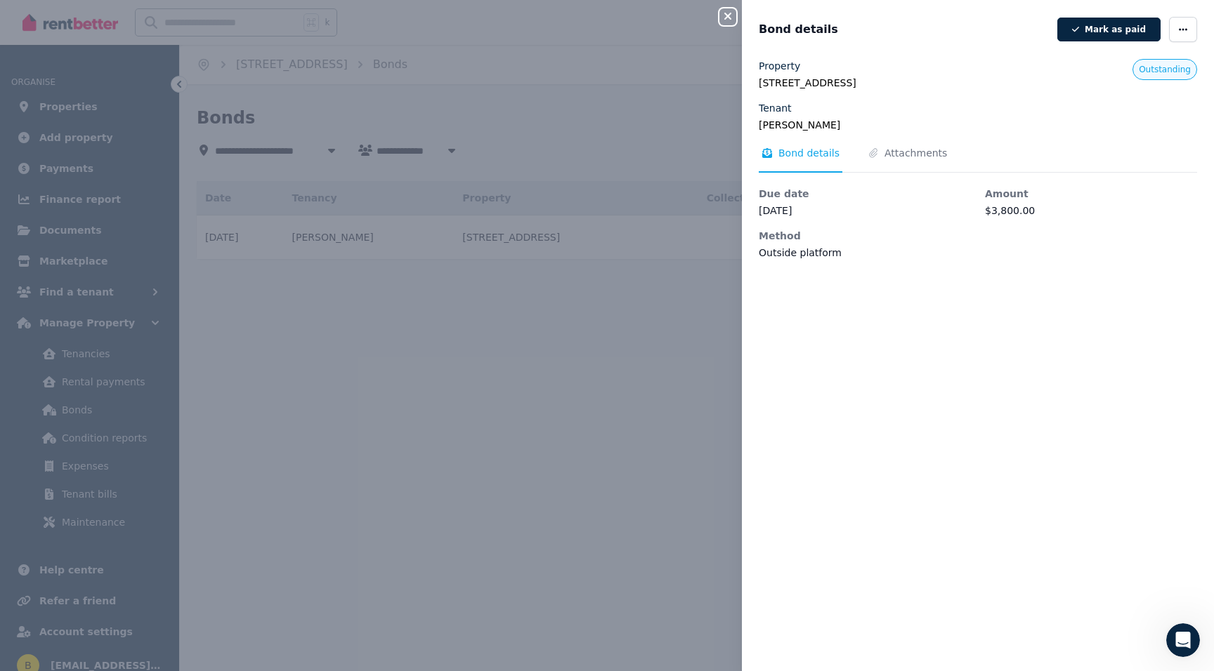
click at [787, 202] on div "Due date [DATE]" at bounding box center [864, 202] width 212 height 31
click at [786, 244] on div "Method Outside platform" at bounding box center [864, 244] width 212 height 31
click at [728, 16] on icon "button" at bounding box center [727, 16] width 17 height 11
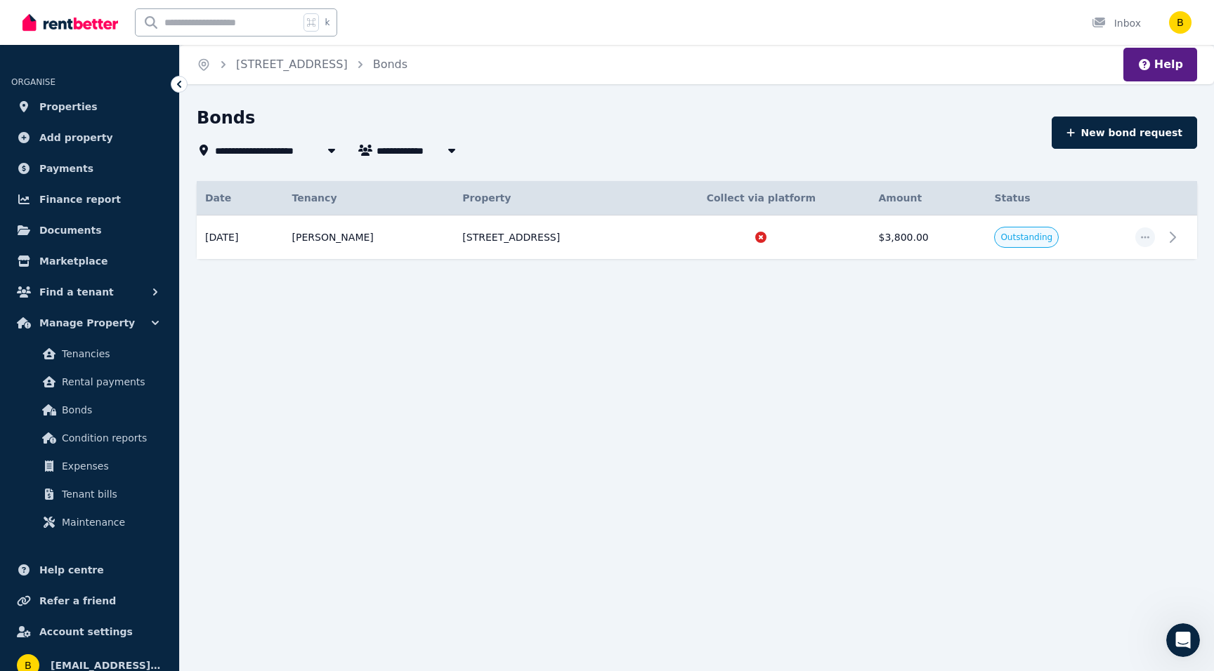
click at [784, 264] on div "Date Details Tenancy Property Collect via platform Amount Status [DATE] Propert…" at bounding box center [697, 232] width 1000 height 103
click at [768, 230] on icon at bounding box center [761, 237] width 14 height 14
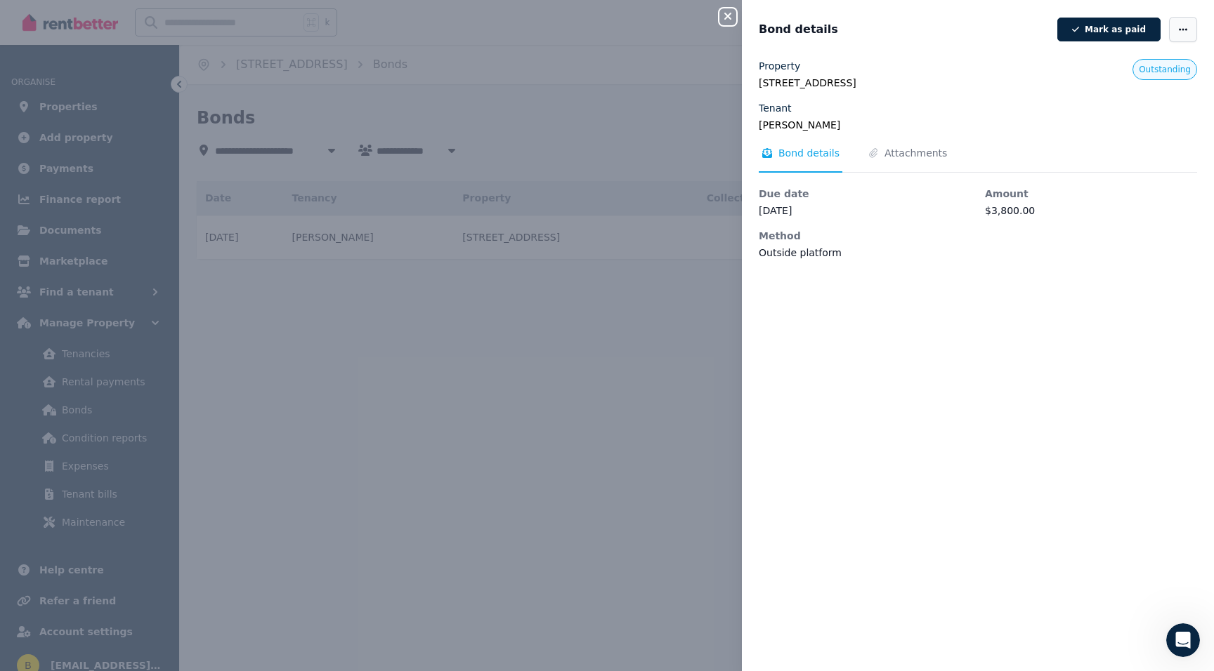
click at [1183, 29] on icon "button" at bounding box center [1182, 29] width 8 height 2
click at [1136, 68] on span "Edit details" at bounding box center [1141, 70] width 90 height 17
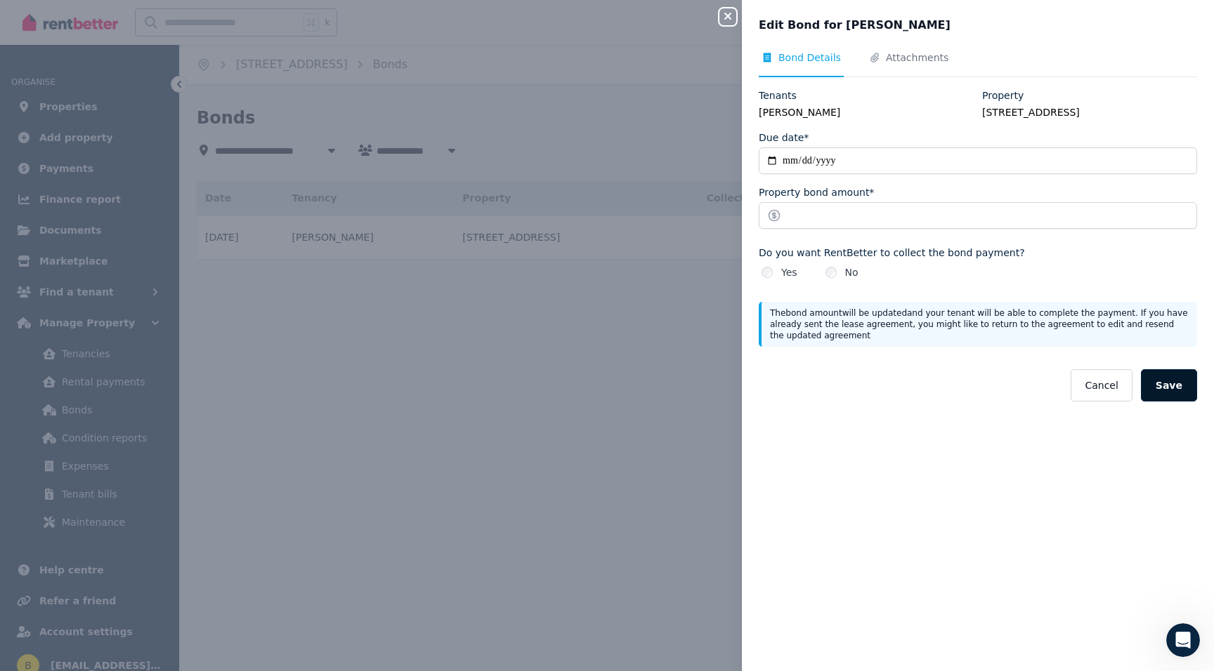
click at [1172, 381] on button "Save" at bounding box center [1168, 385] width 56 height 32
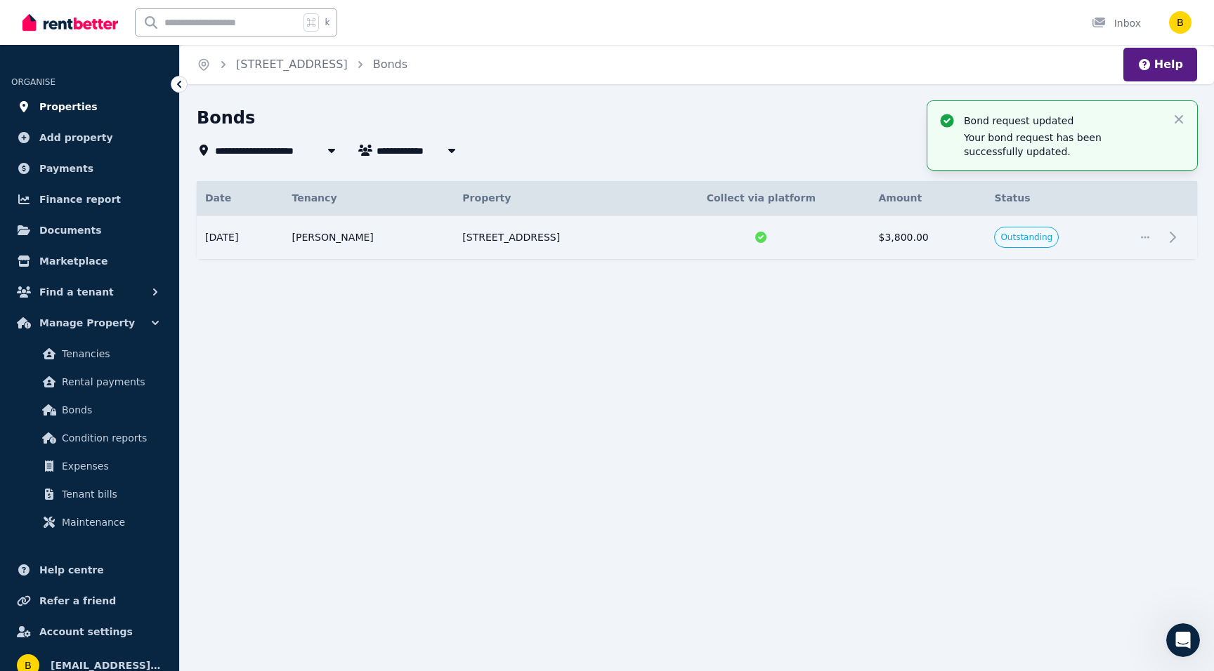
click at [46, 103] on span "Properties" at bounding box center [68, 106] width 58 height 17
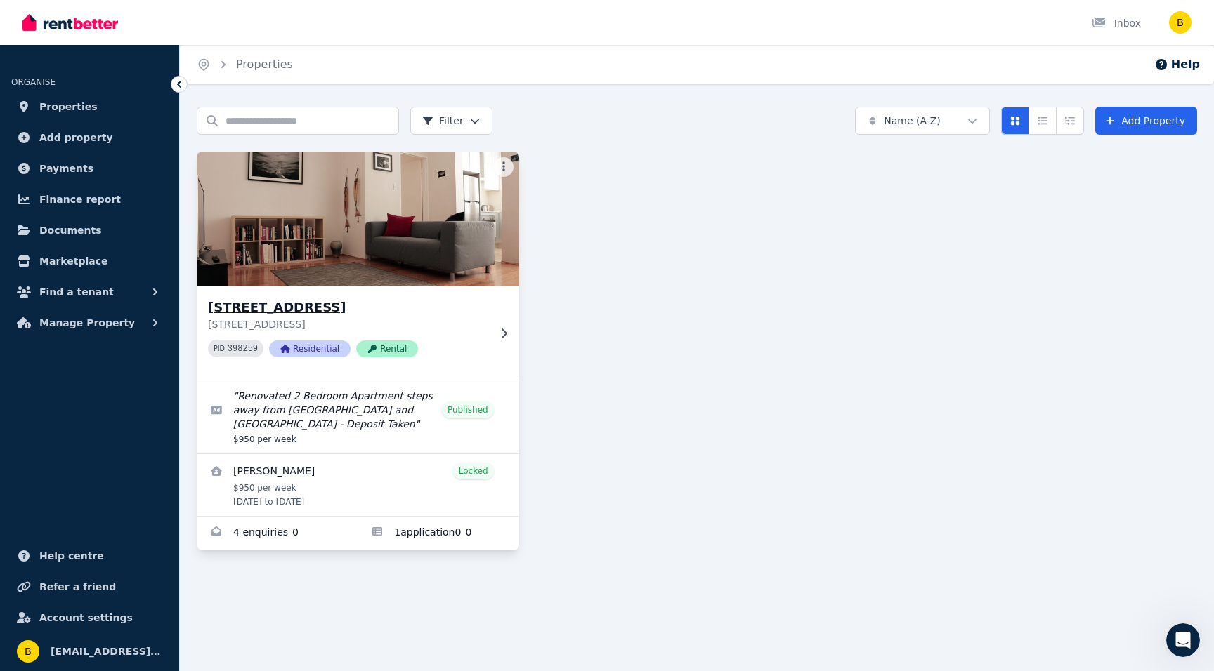
click at [346, 202] on img at bounding box center [358, 219] width 338 height 142
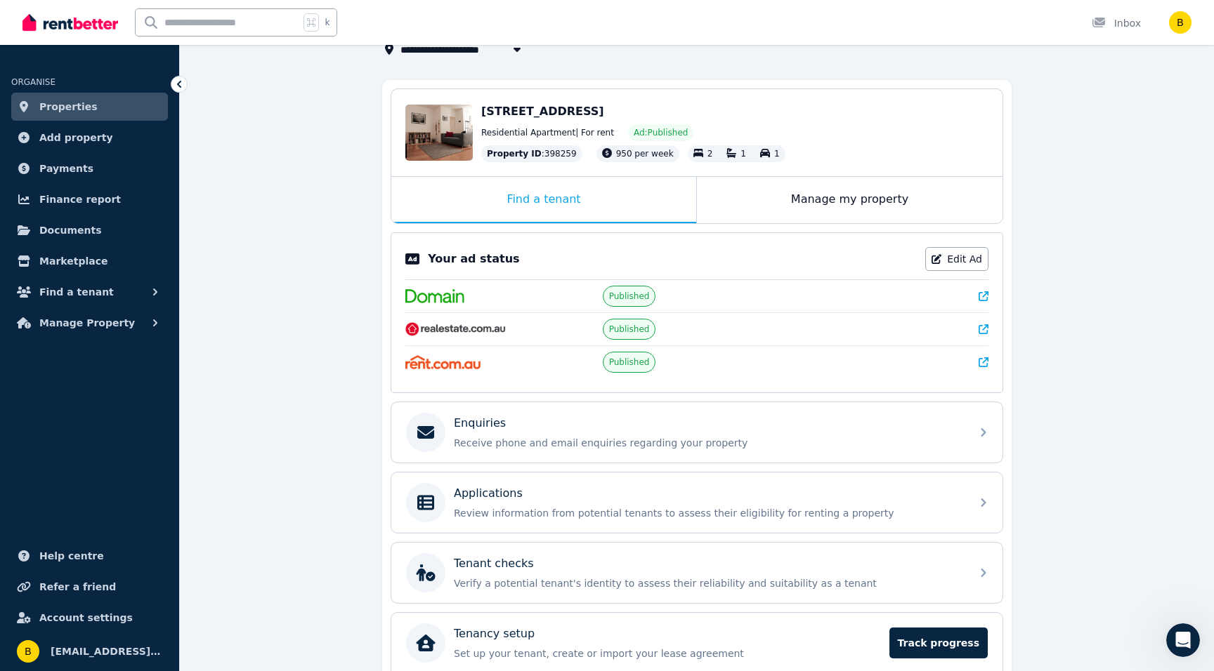
scroll to position [202, 0]
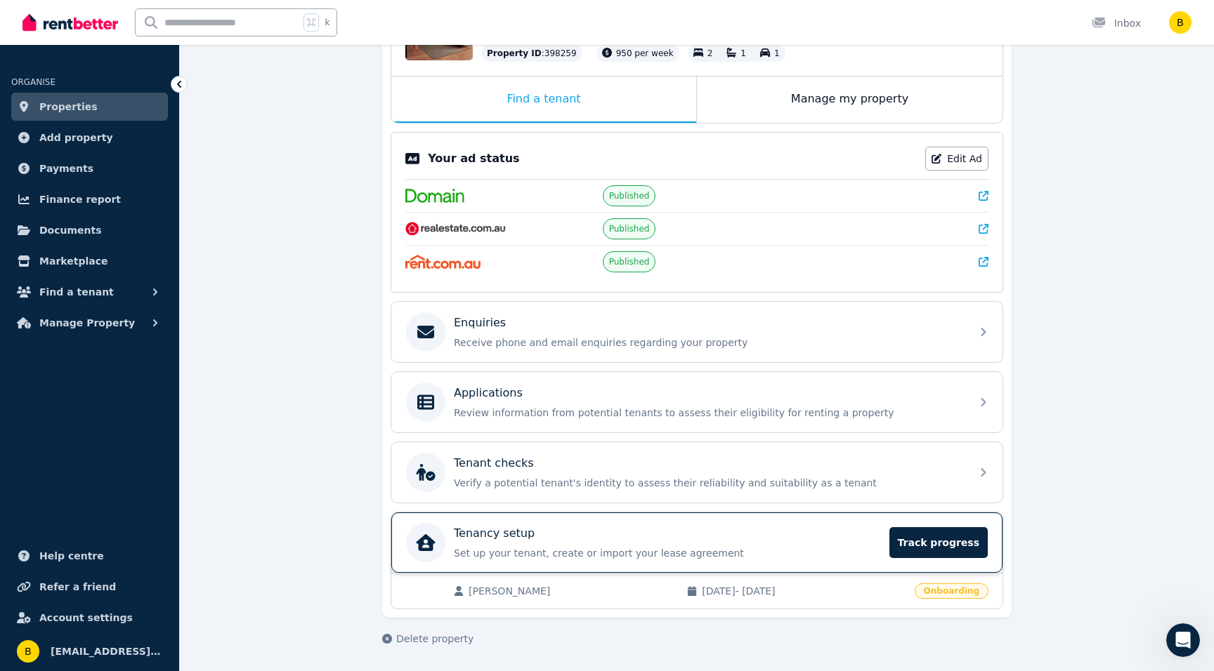
click at [508, 534] on p "Tenancy setup" at bounding box center [494, 533] width 81 height 17
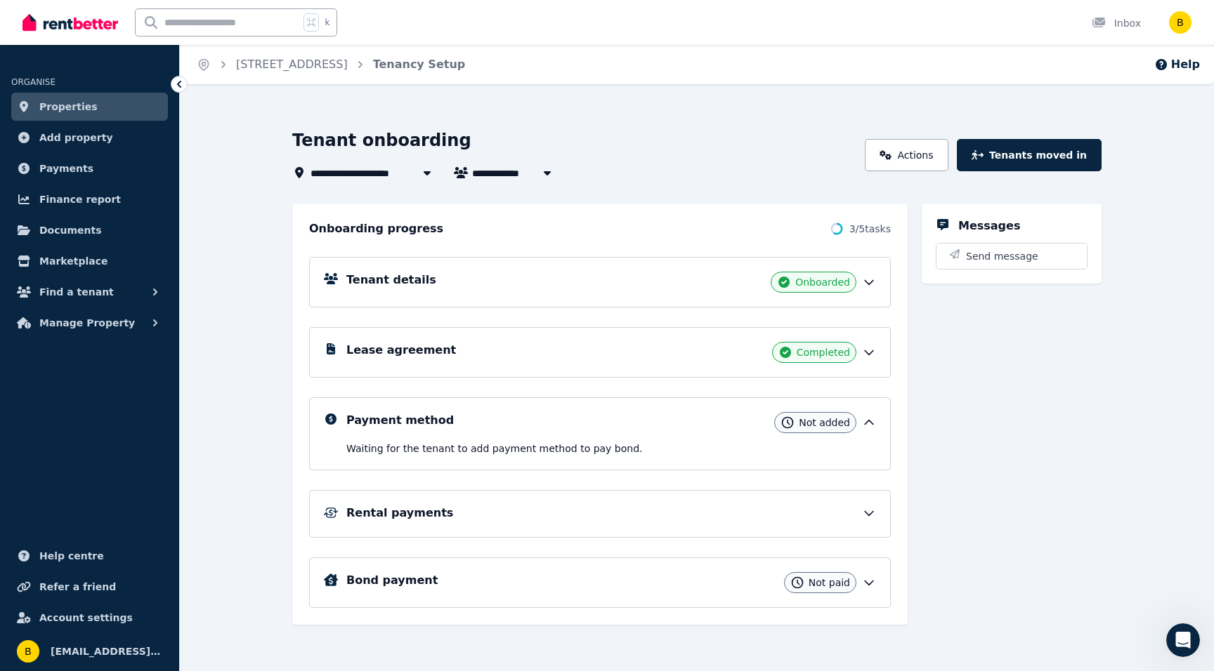
click at [401, 581] on h5 "Bond payment" at bounding box center [391, 580] width 91 height 17
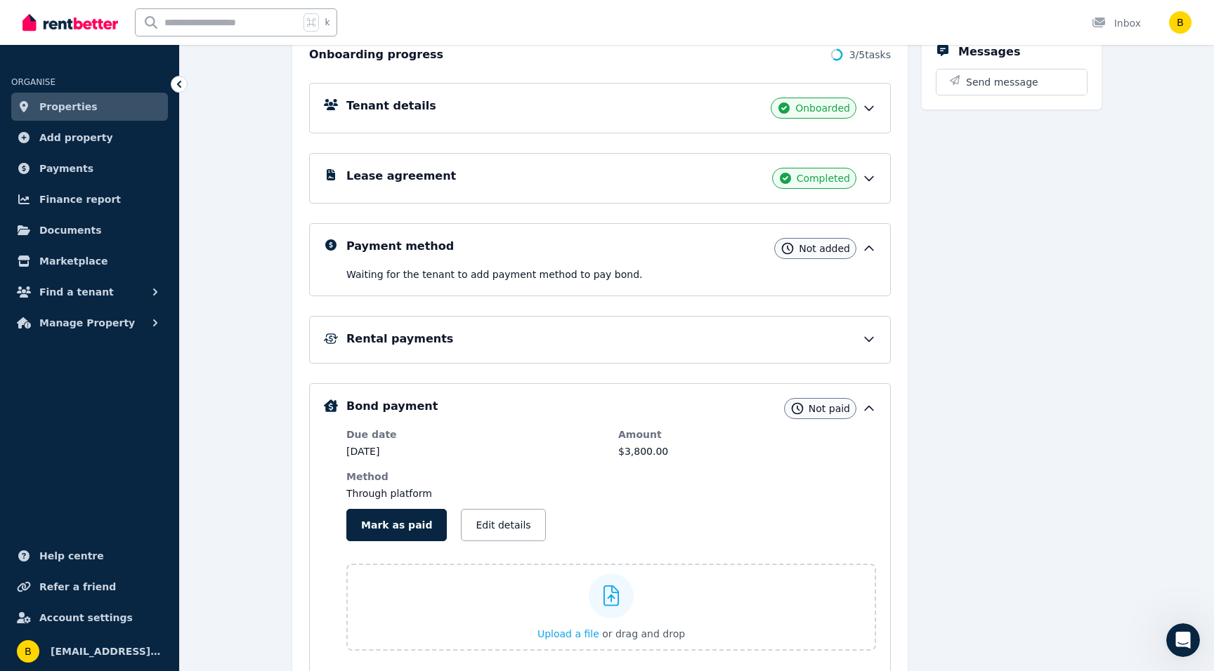
scroll to position [176, 0]
